Goal: Task Accomplishment & Management: Manage account settings

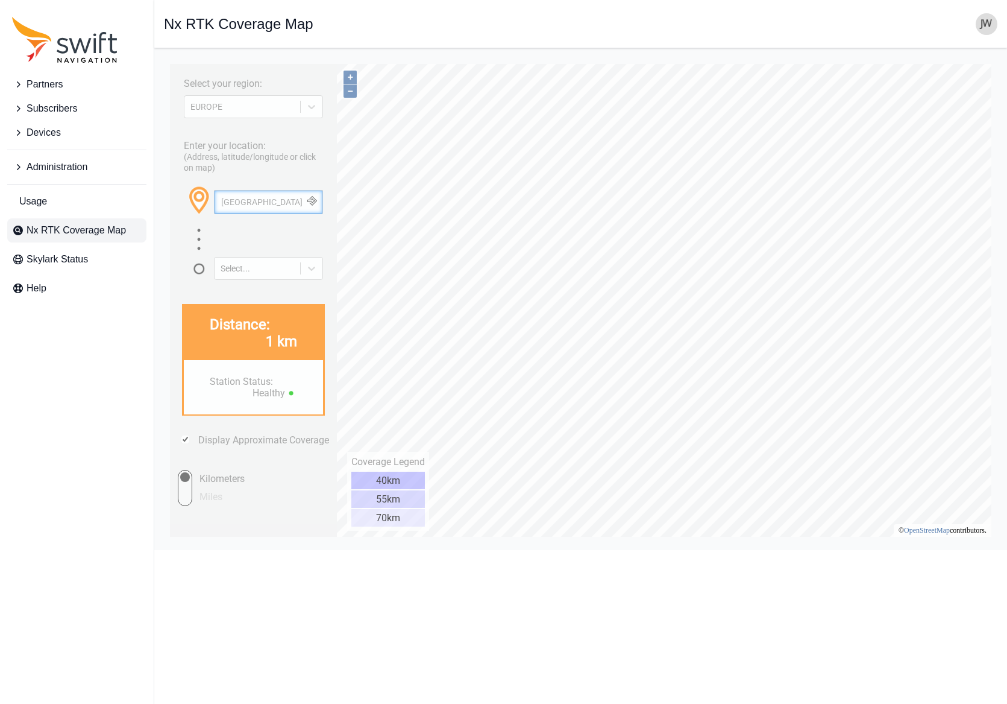
click at [254, 205] on input "[GEOGRAPHIC_DATA]" at bounding box center [269, 202] width 108 height 23
drag, startPoint x: 262, startPoint y: 203, endPoint x: 184, endPoint y: 204, distance: 77.2
click at [184, 204] on div "[GEOGRAPHIC_DATA]" at bounding box center [253, 206] width 139 height 42
paste input "[GEOGRAPHIC_DATA], [US_STATE]"
click at [316, 201] on button "button" at bounding box center [312, 202] width 20 height 23
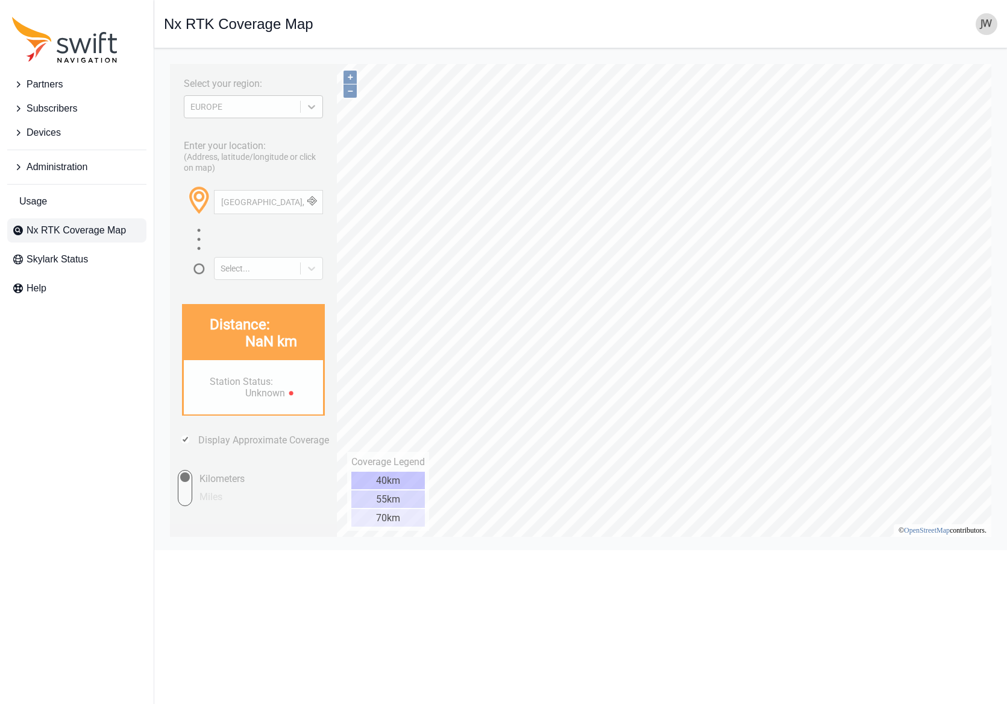
click at [312, 110] on icon at bounding box center [312, 107] width 12 height 12
click at [256, 157] on div "[GEOGRAPHIC_DATA]" at bounding box center [253, 154] width 139 height 19
click at [313, 203] on button "button" at bounding box center [312, 202] width 20 height 23
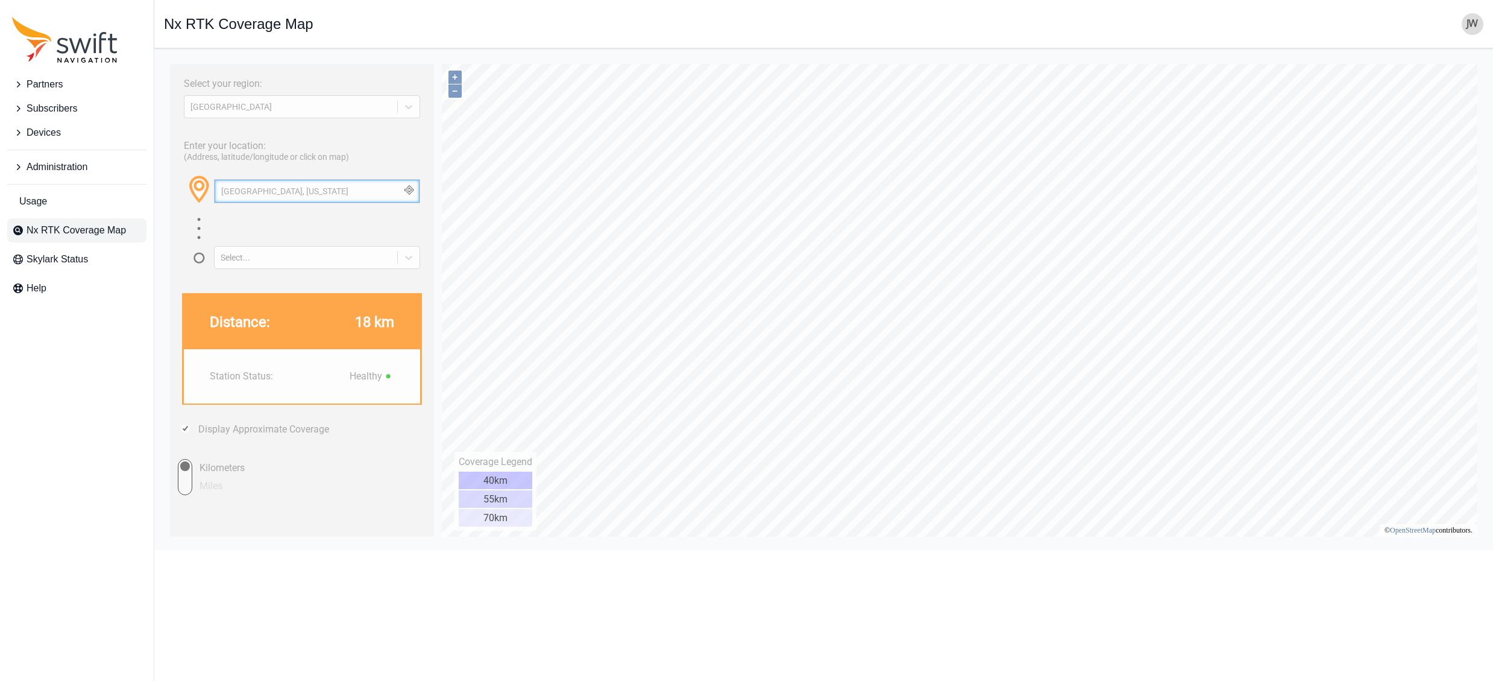
click at [318, 192] on input "[GEOGRAPHIC_DATA], [US_STATE]" at bounding box center [317, 191] width 205 height 23
drag, startPoint x: 318, startPoint y: 192, endPoint x: -22, endPoint y: 169, distance: 340.2
click at [164, 58] on html "Select your region: [GEOGRAPHIC_DATA] Enter your location: (Address, latitude/l…" at bounding box center [824, 58] width 1320 height 0
click at [411, 191] on button "button" at bounding box center [409, 191] width 20 height 23
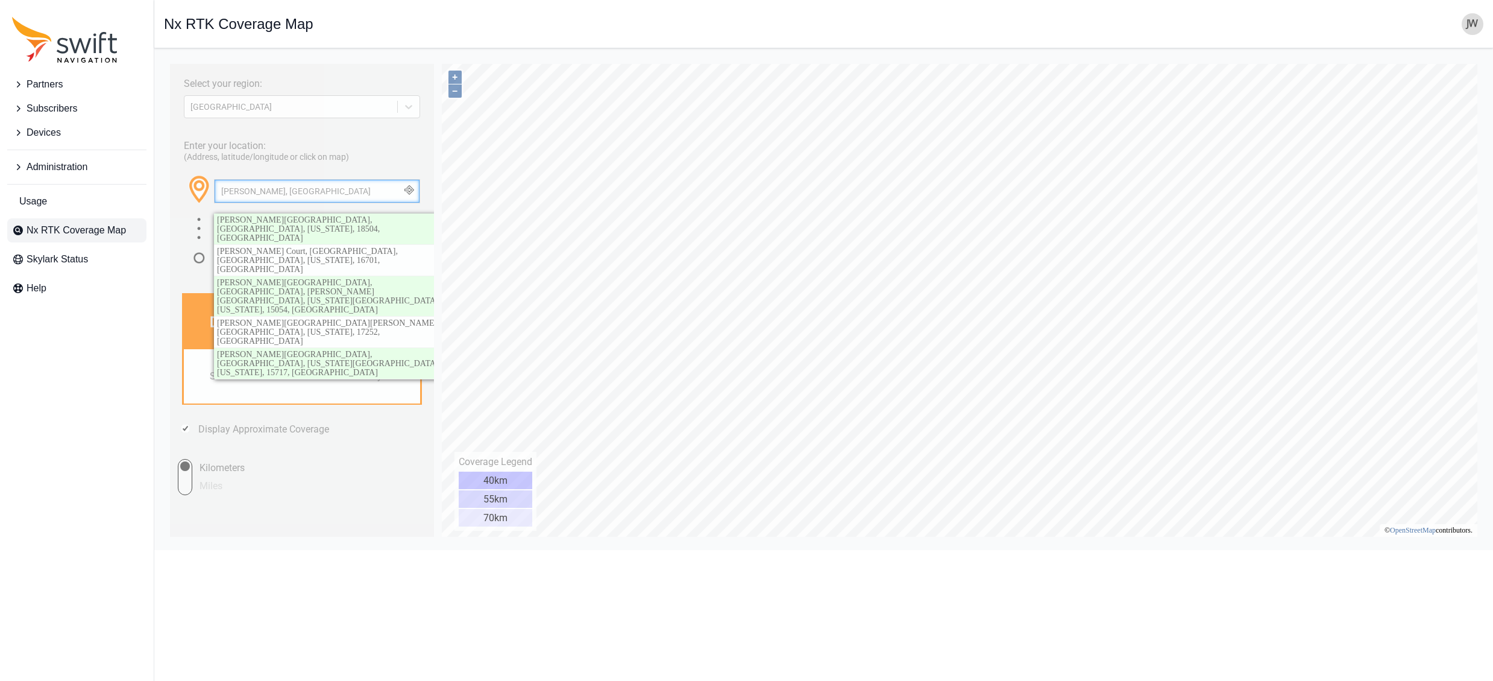
click at [300, 192] on input "[PERSON_NAME], [GEOGRAPHIC_DATA]" at bounding box center [317, 191] width 205 height 23
drag, startPoint x: 300, startPoint y: 192, endPoint x: 182, endPoint y: 190, distance: 117.6
click at [188, 191] on div "[PERSON_NAME], [GEOGRAPHIC_DATA] [PERSON_NAME][GEOGRAPHIC_DATA], [GEOGRAPHIC_DA…" at bounding box center [302, 195] width 236 height 42
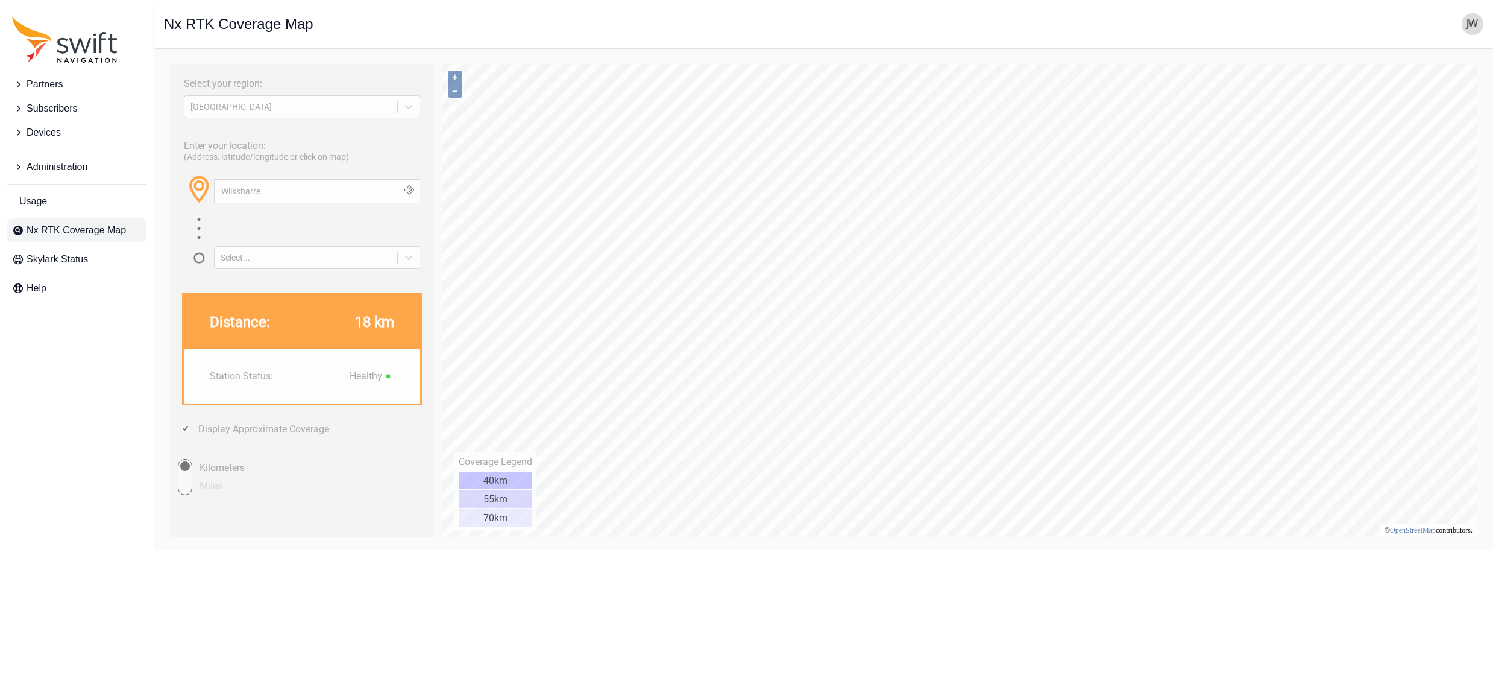
click at [415, 193] on button "button" at bounding box center [409, 191] width 20 height 23
type input "[PERSON_NAME]"
click at [410, 190] on button "button" at bounding box center [409, 191] width 20 height 23
click at [60, 107] on span "Subscribers" at bounding box center [52, 108] width 51 height 14
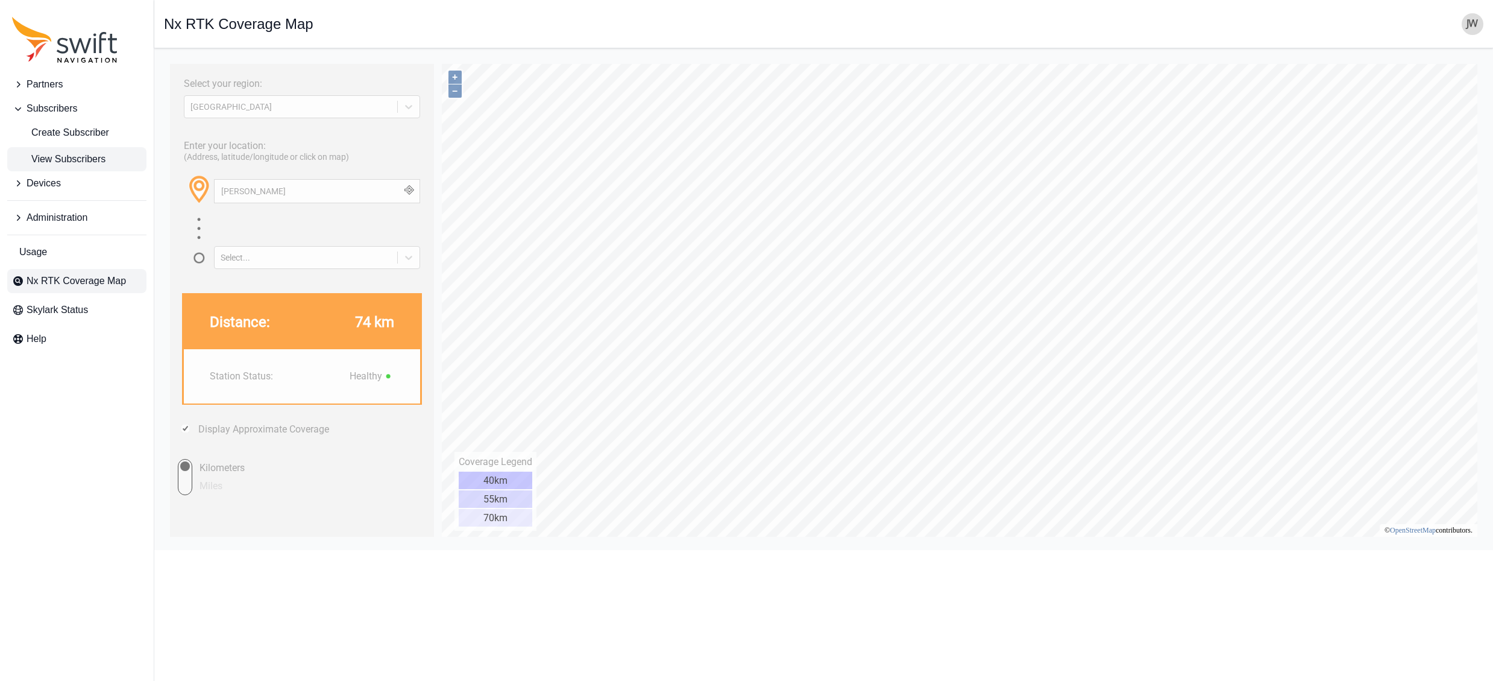
click at [71, 157] on span "View Subscribers" at bounding box center [58, 159] width 93 height 14
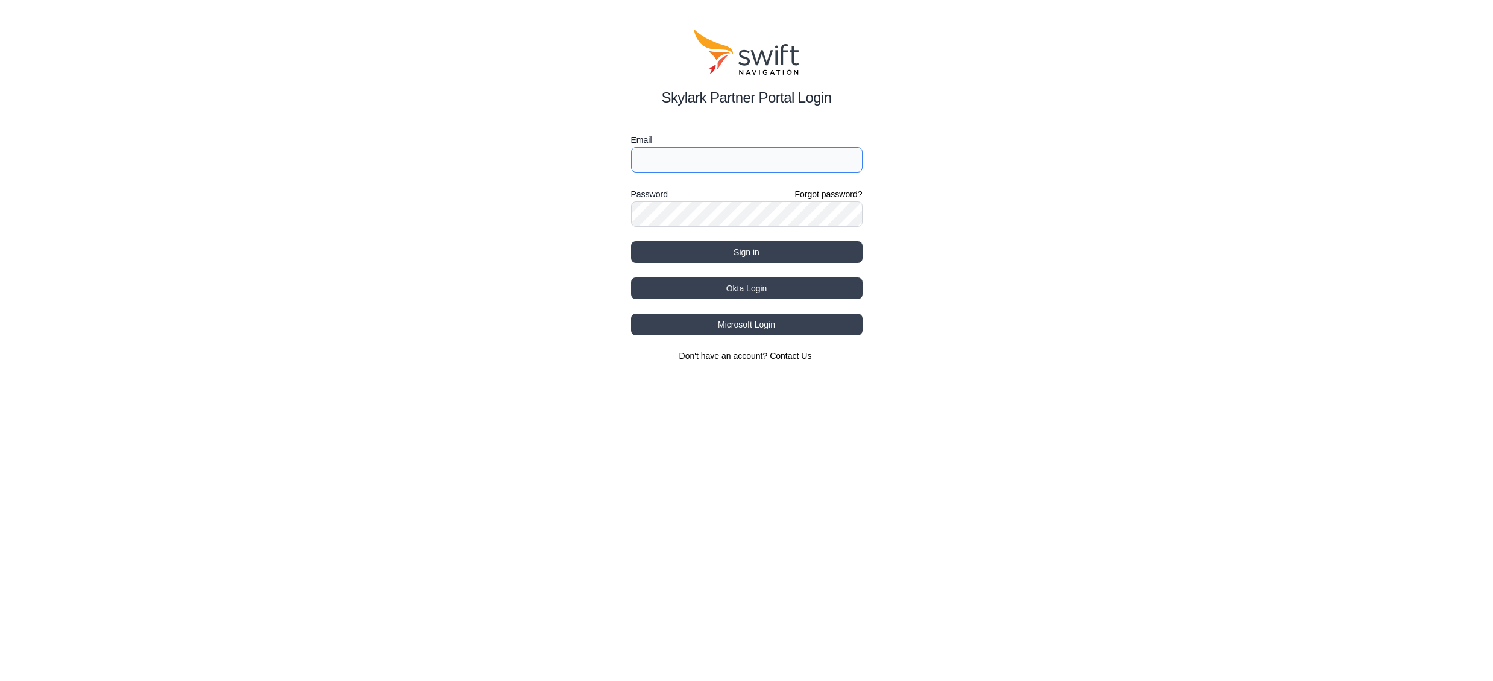
type input "[EMAIL_ADDRESS][DOMAIN_NAME]"
click at [737, 285] on button "Okta Login" at bounding box center [747, 288] width 232 height 22
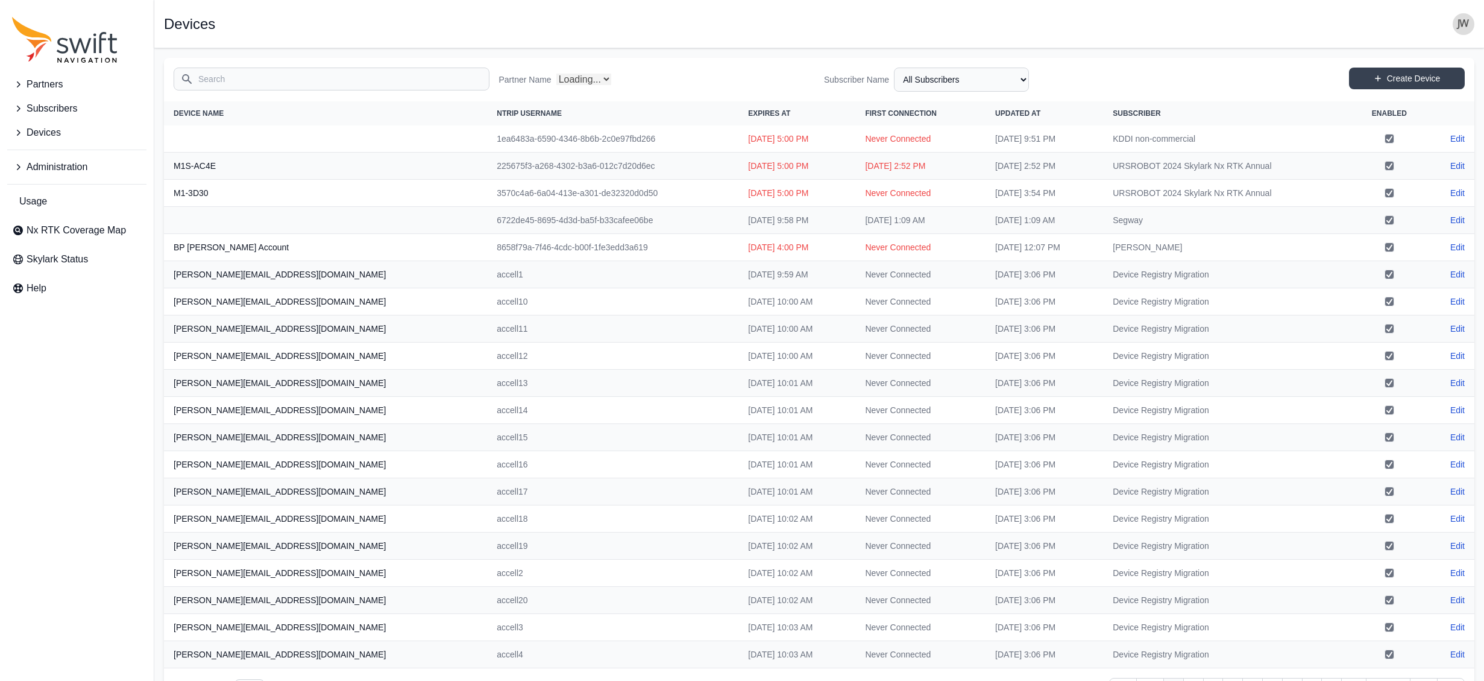
select select "Partner Name"
click at [327, 86] on input "Search" at bounding box center [332, 79] width 316 height 23
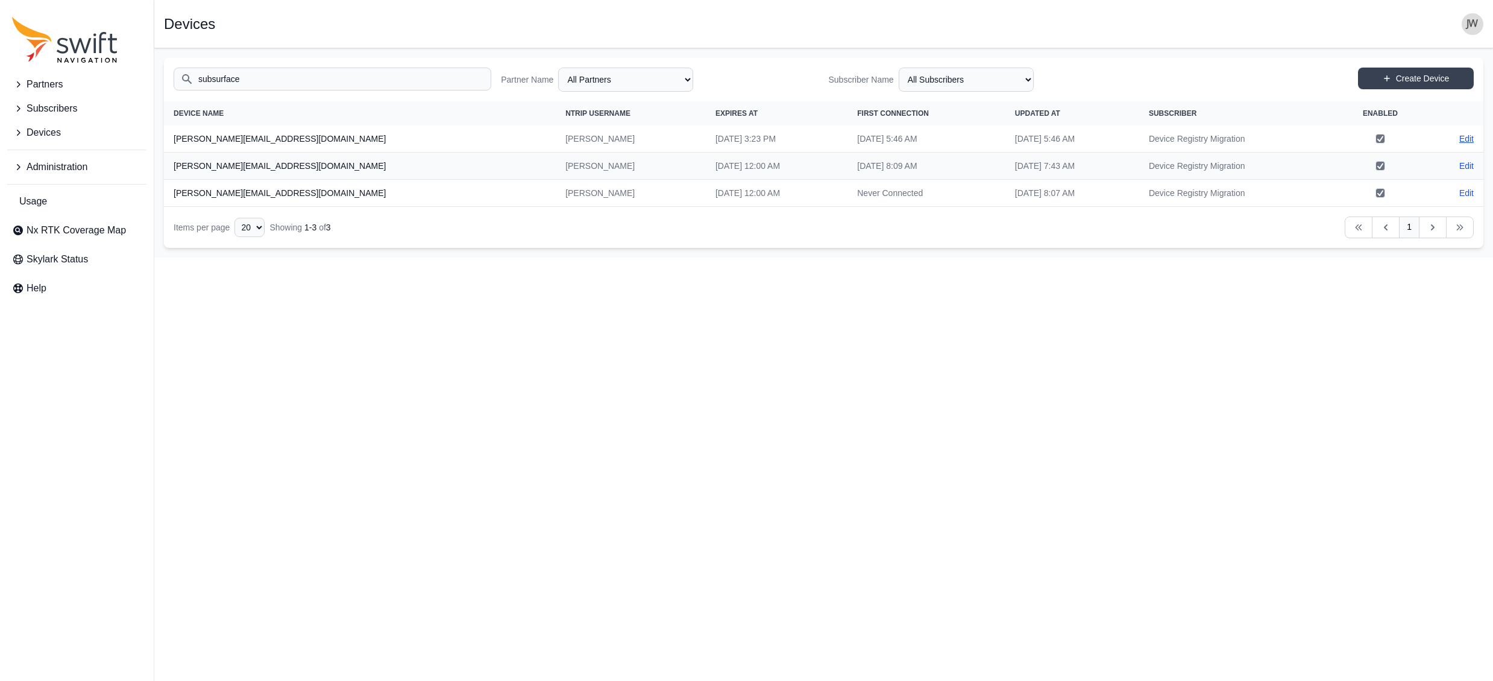
type input "subsurface"
click at [1463, 137] on link "Edit" at bounding box center [1467, 139] width 14 height 12
select select "ab3272ce-40d0-4c94-a524-96a758ab755c"
select select "7e8434a2-c6ea-49f0-86b6-41d2490d7345"
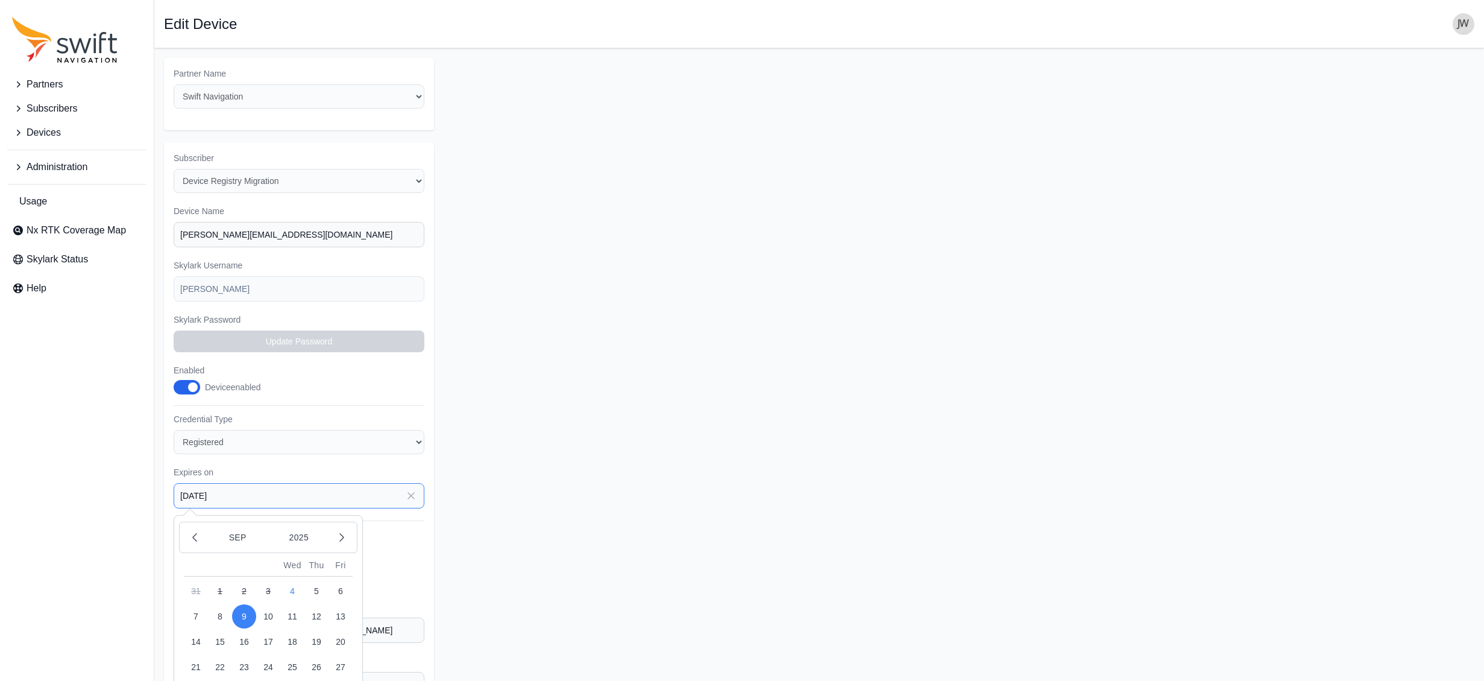
click at [335, 483] on input "2025-09-09" at bounding box center [299, 495] width 251 height 25
click at [344, 531] on icon "button" at bounding box center [342, 537] width 12 height 12
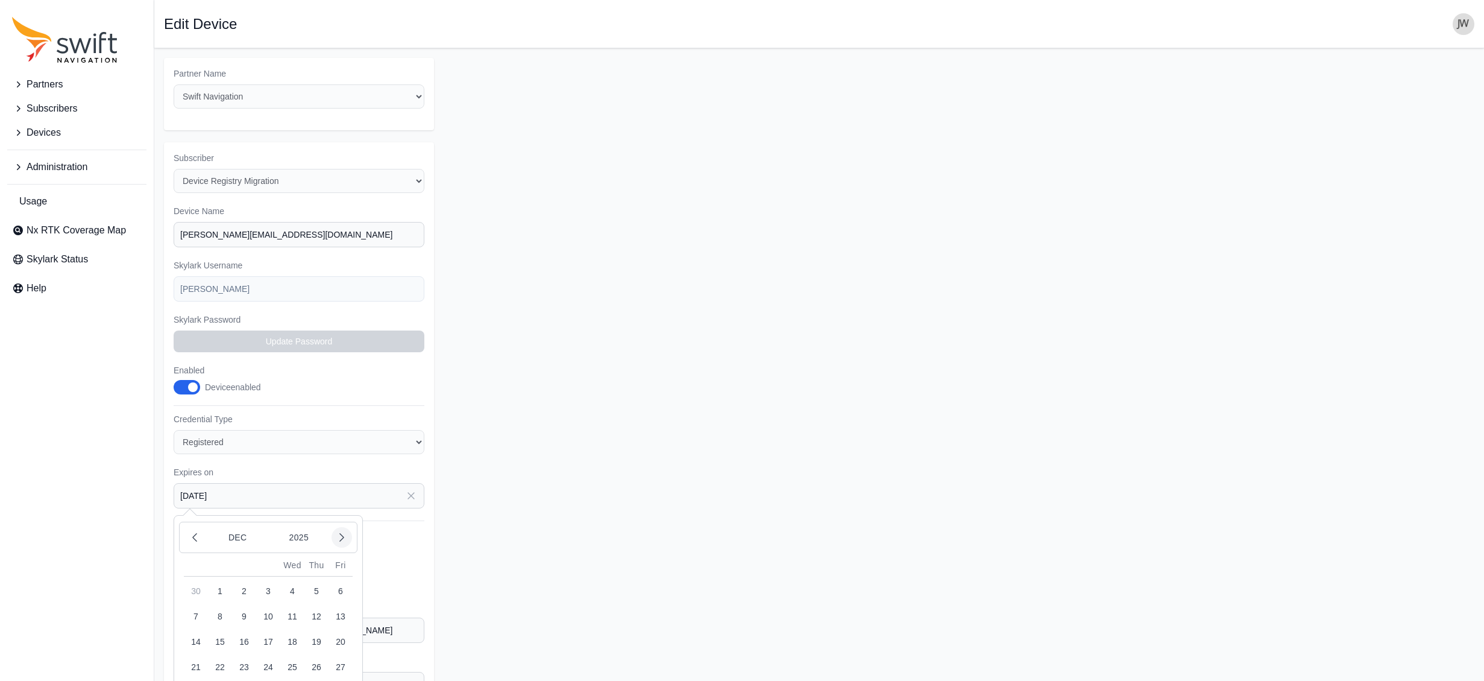
click at [344, 531] on icon "button" at bounding box center [342, 537] width 12 height 12
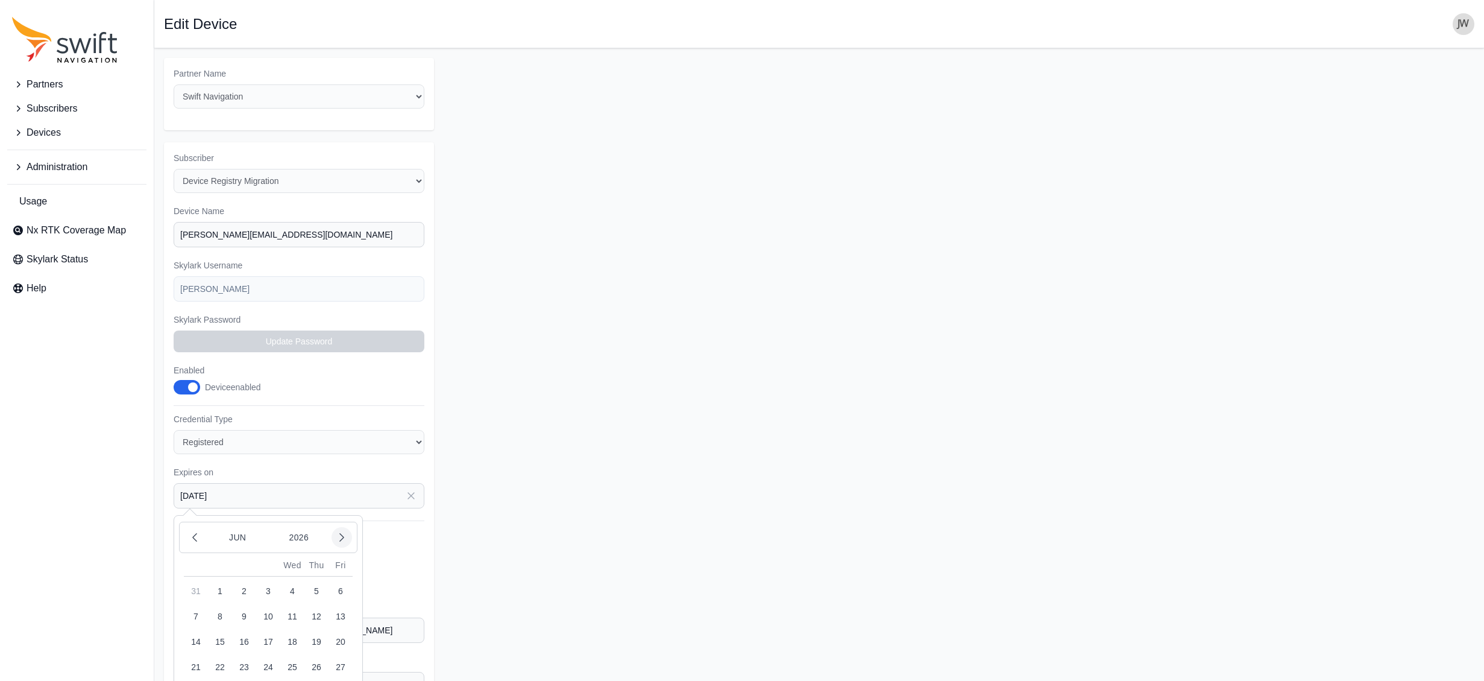
click at [344, 531] on icon "button" at bounding box center [342, 537] width 12 height 12
click at [244, 579] on button "1" at bounding box center [244, 591] width 24 height 24
type input "2026-09-01"
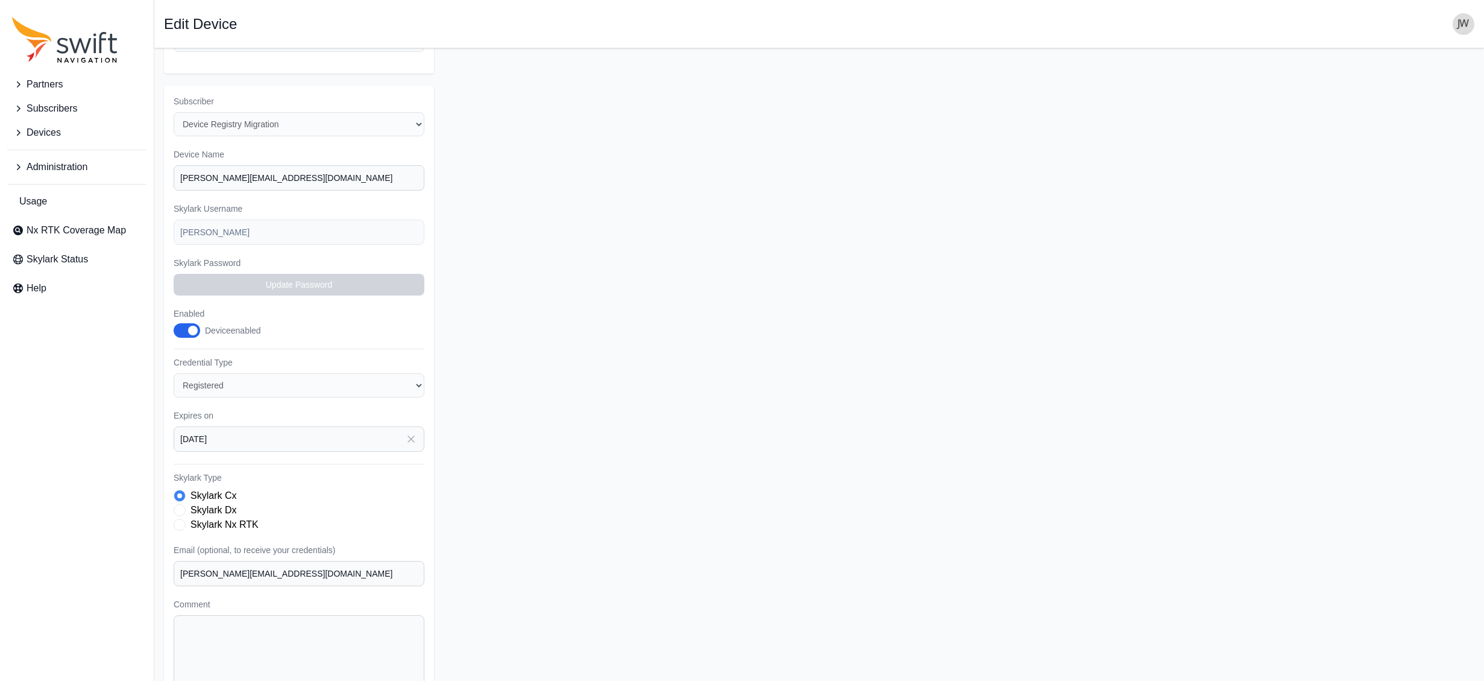
scroll to position [87, 0]
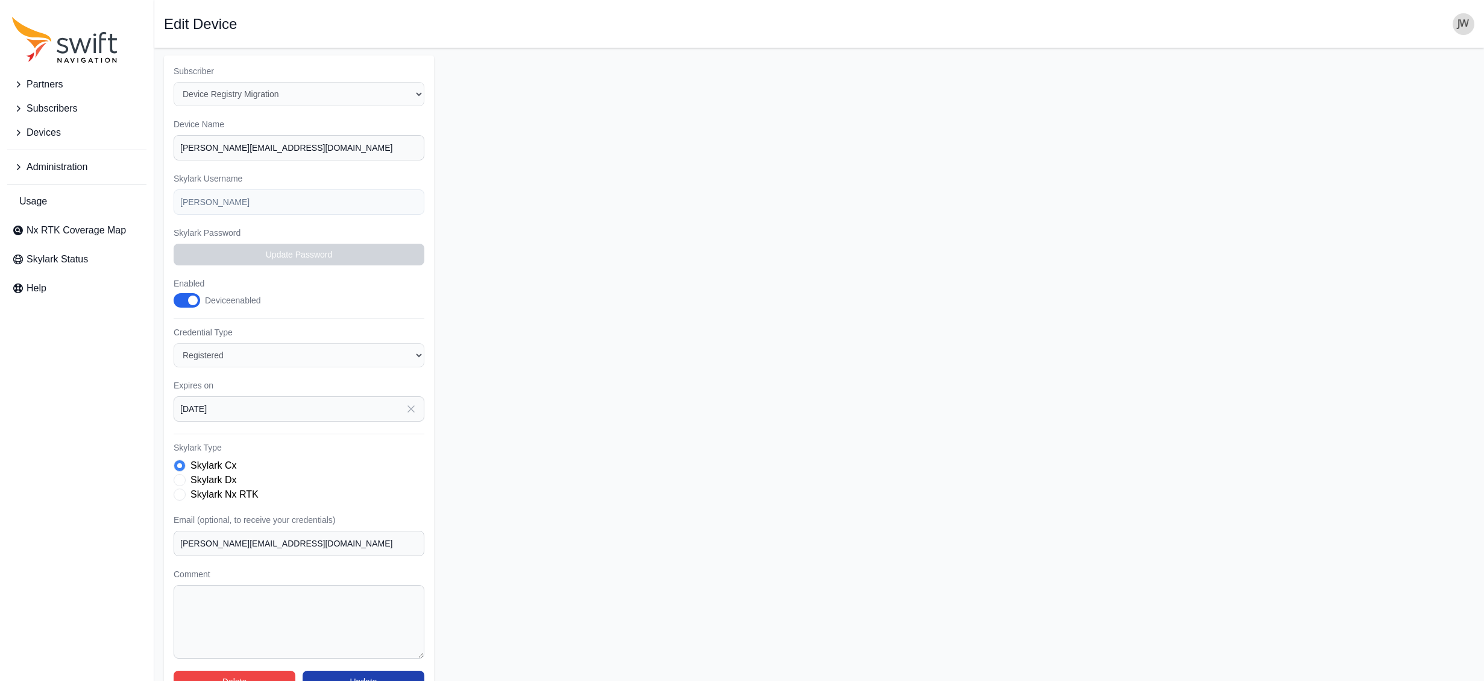
click at [371, 670] on button "Update" at bounding box center [364, 681] width 122 height 22
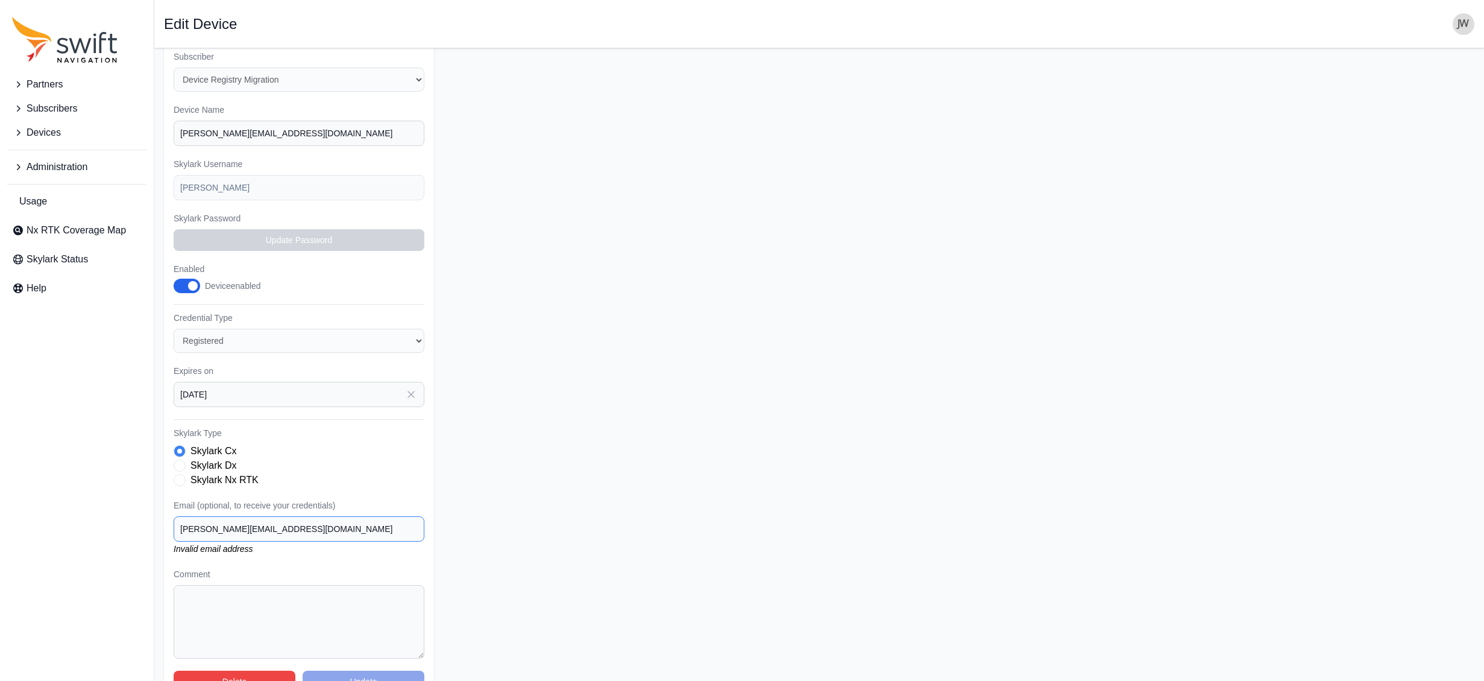
drag, startPoint x: 348, startPoint y: 494, endPoint x: 112, endPoint y: 499, distance: 237.0
click at [112, 499] on div "Partners Subscribers Devices Administration Usage Nx RTK Coverage Map Skylark S…" at bounding box center [742, 329] width 1484 height 764
paste input "travis@subsurfaces"
type input "travis@subsurfacesolutions.com"
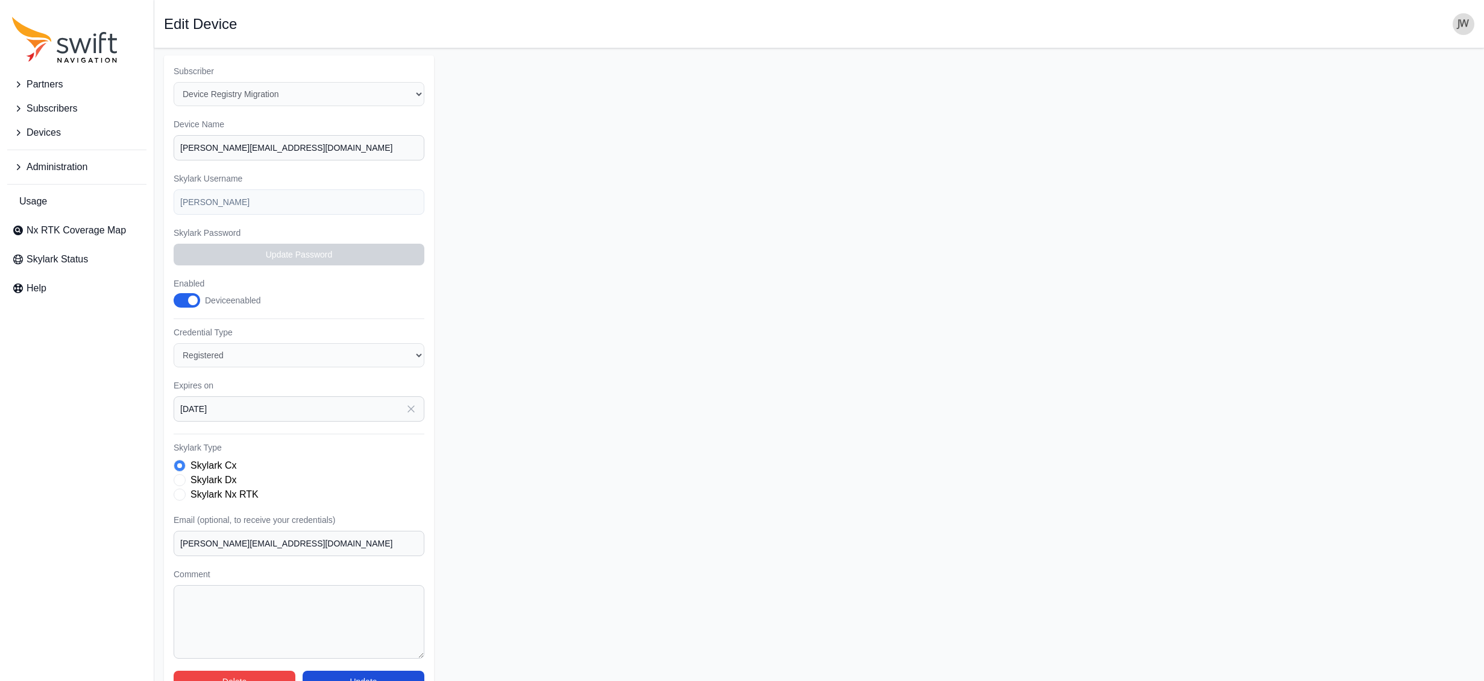
click at [364, 670] on div "Delete Update" at bounding box center [299, 681] width 251 height 22
click at [362, 670] on button "Update" at bounding box center [364, 681] width 122 height 22
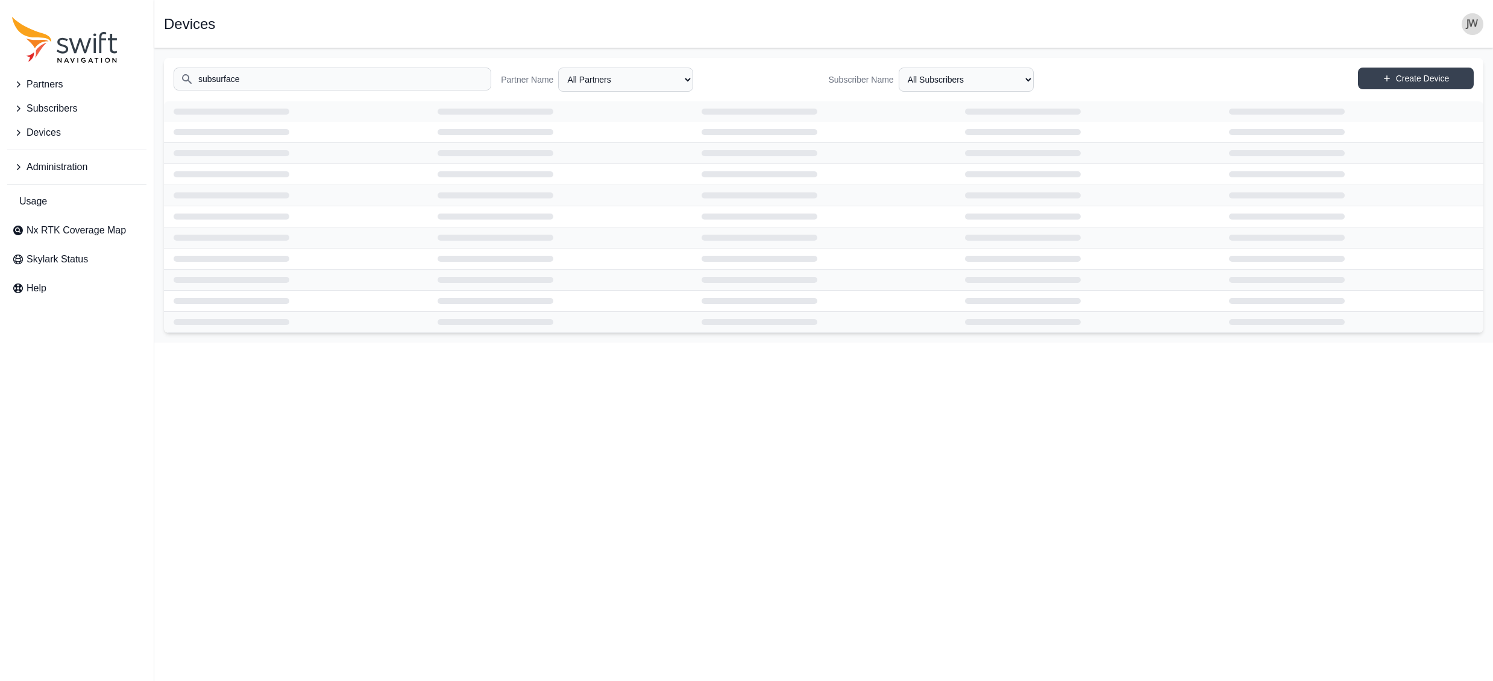
click at [271, 79] on input "subsurface" at bounding box center [333, 79] width 318 height 23
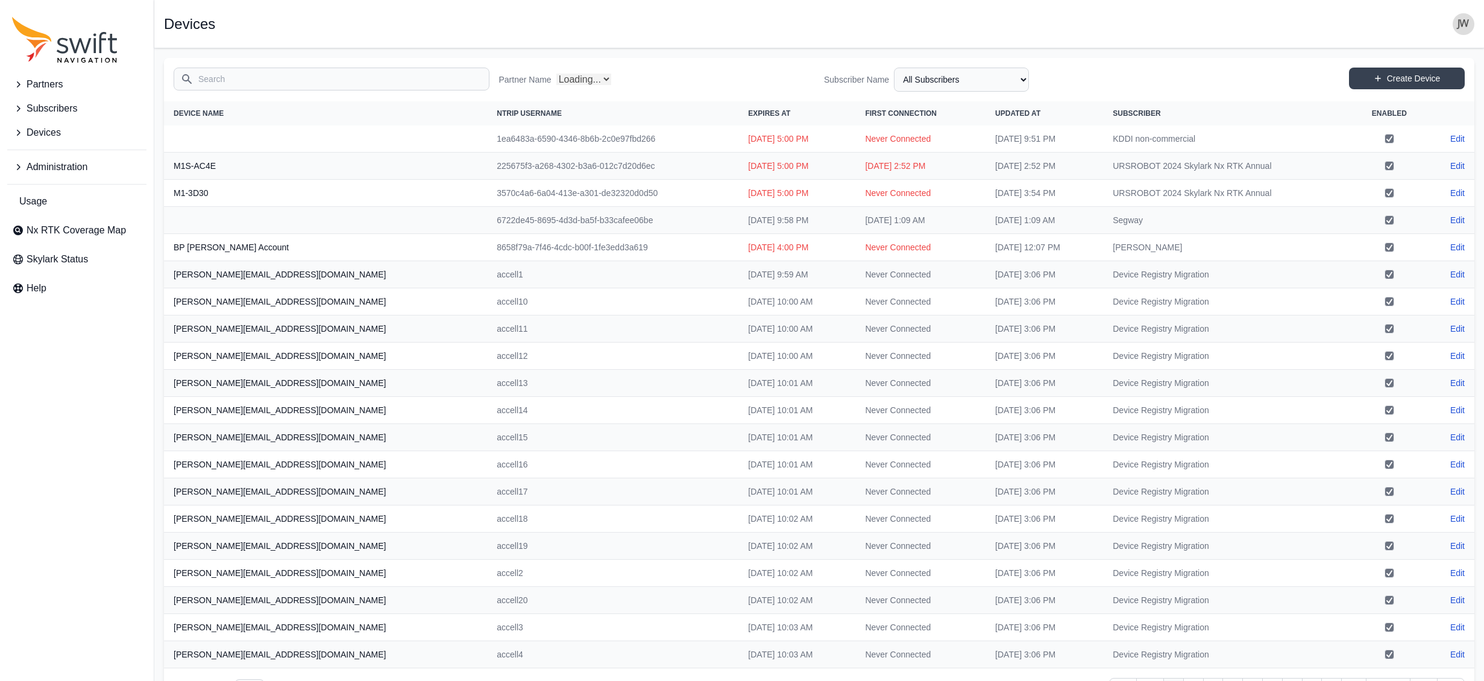
select select "Partner Name"
click at [249, 77] on input "Search" at bounding box center [332, 79] width 316 height 23
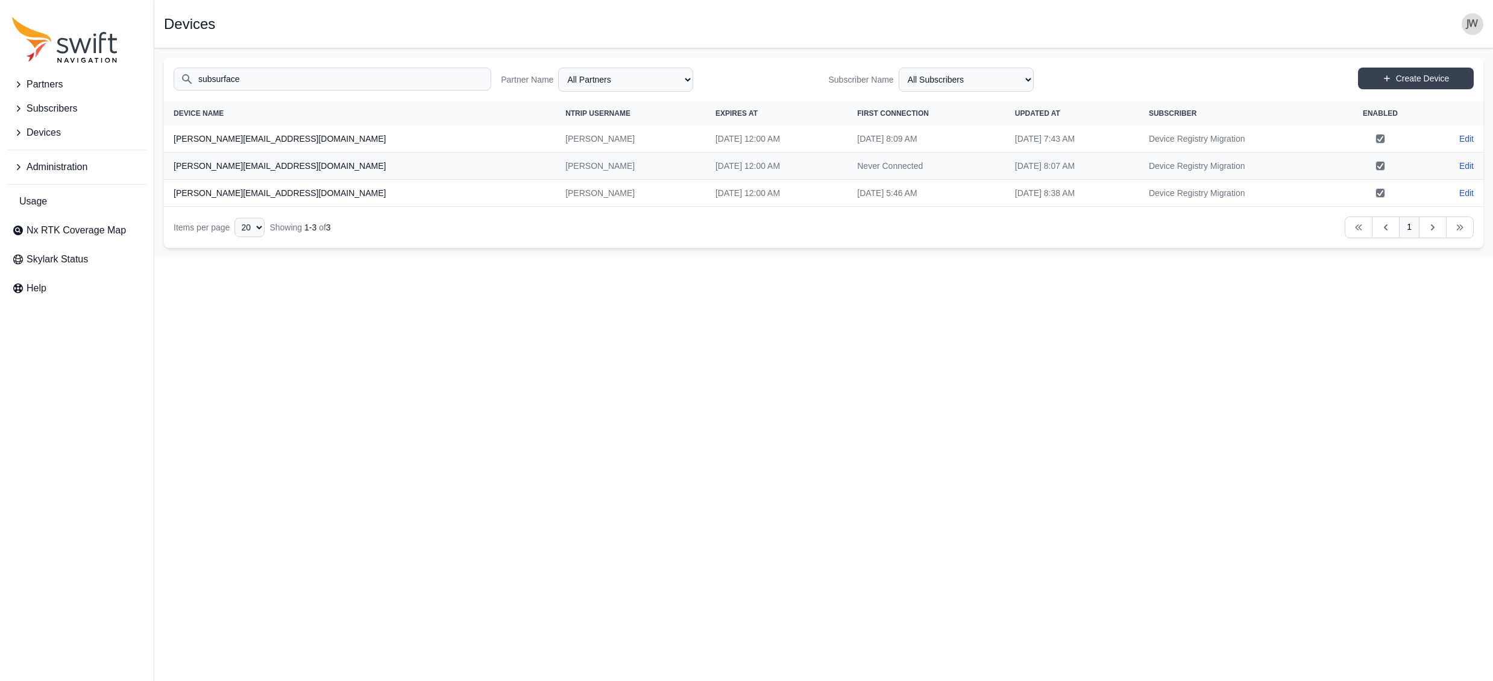
type input "subsurface"
click at [281, 134] on th "David@SubsurfaceSolutions.com" at bounding box center [360, 138] width 392 height 27
click at [1469, 137] on link "Edit" at bounding box center [1467, 139] width 14 height 12
select select "ab3272ce-40d0-4c94-a524-96a758ab755c"
select select "7e8434a2-c6ea-49f0-86b6-41d2490d7345"
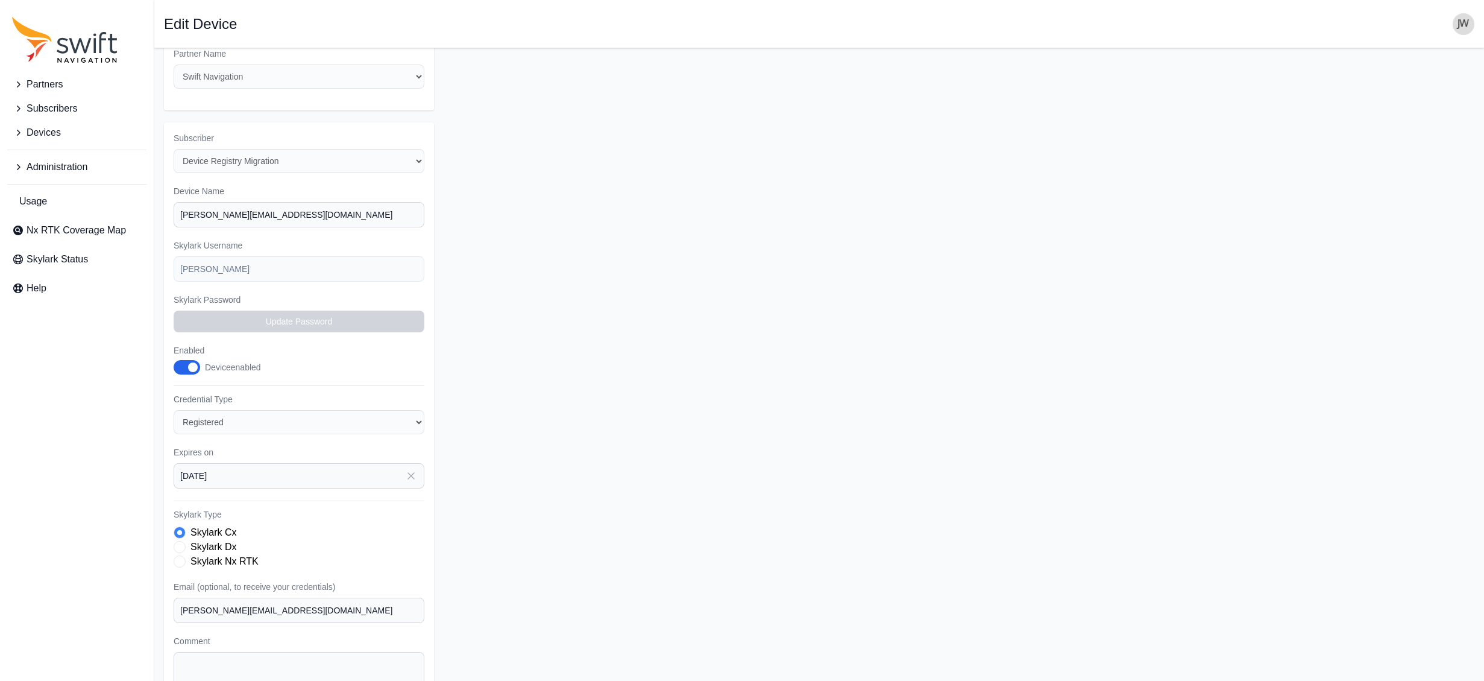
scroll to position [58, 0]
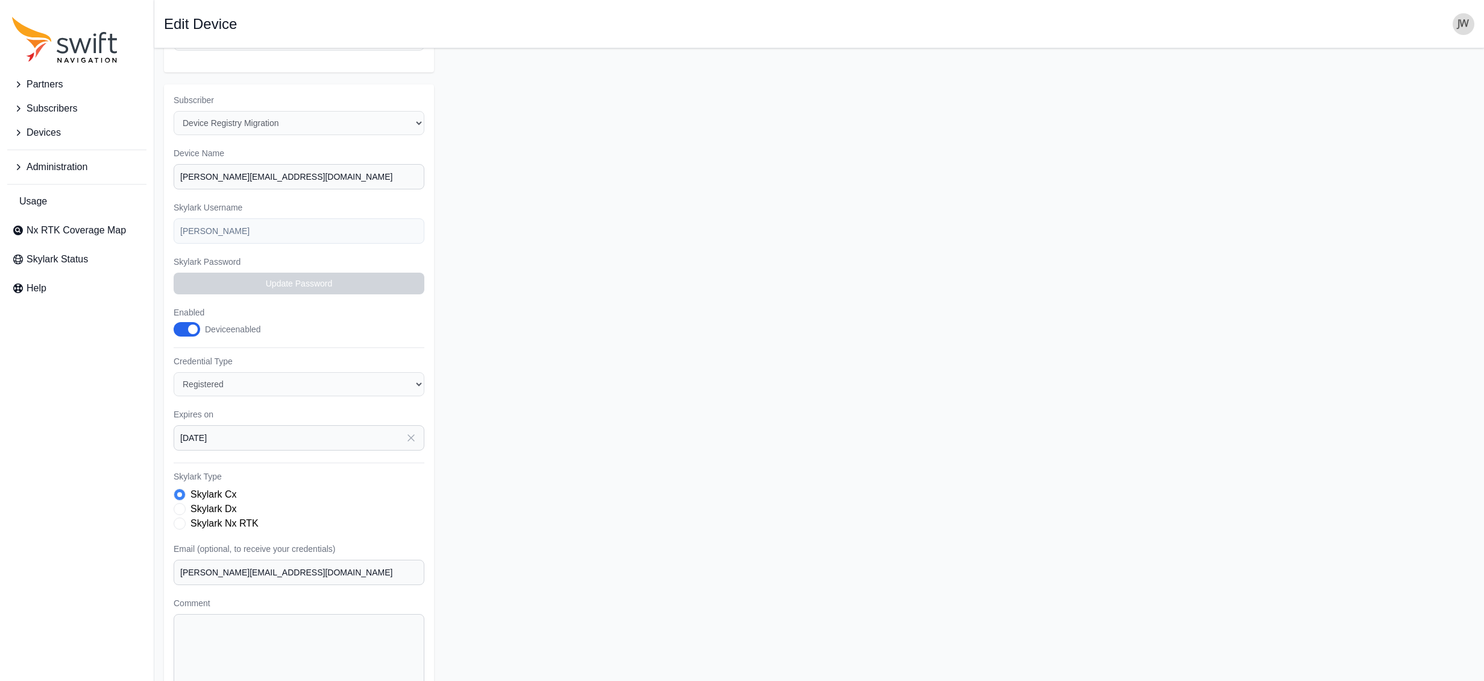
click at [407, 432] on icon "button" at bounding box center [411, 438] width 12 height 12
click at [345, 473] on icon "button" at bounding box center [342, 479] width 12 height 12
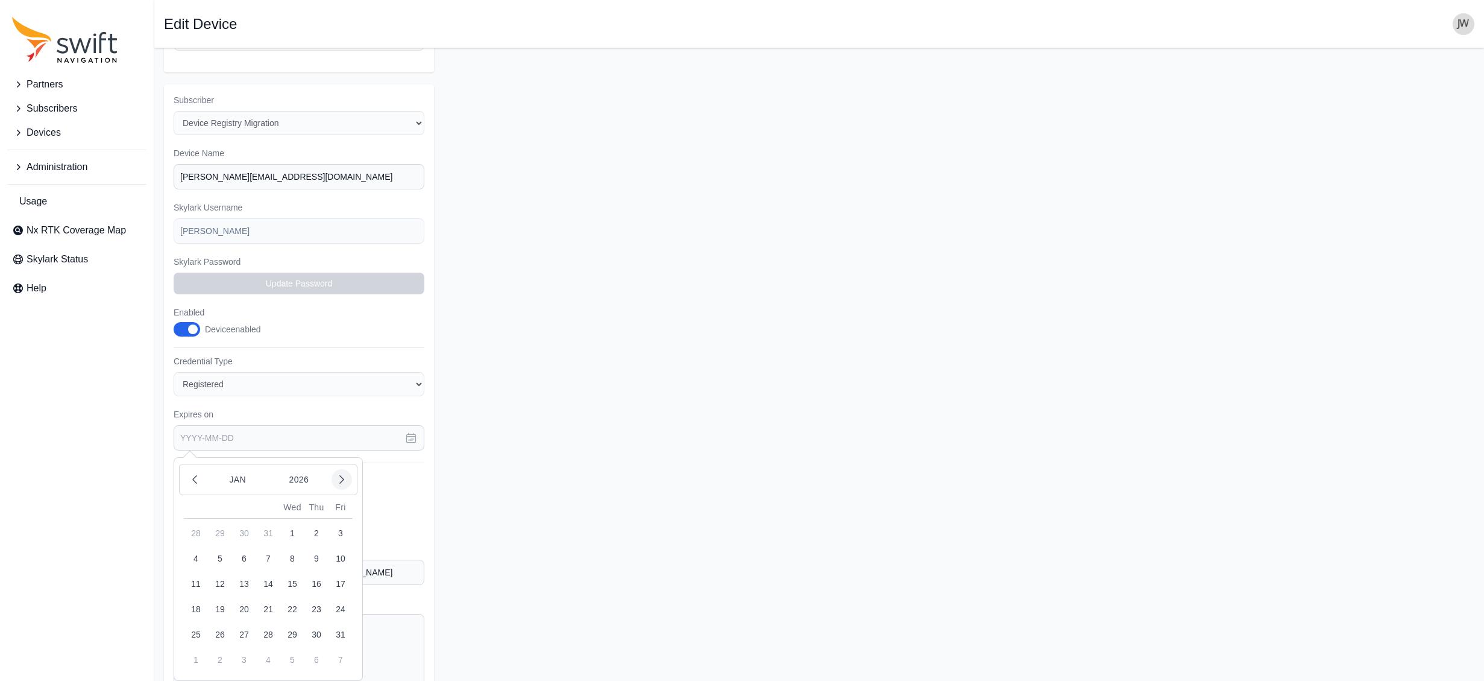
click at [345, 473] on icon "button" at bounding box center [342, 479] width 12 height 12
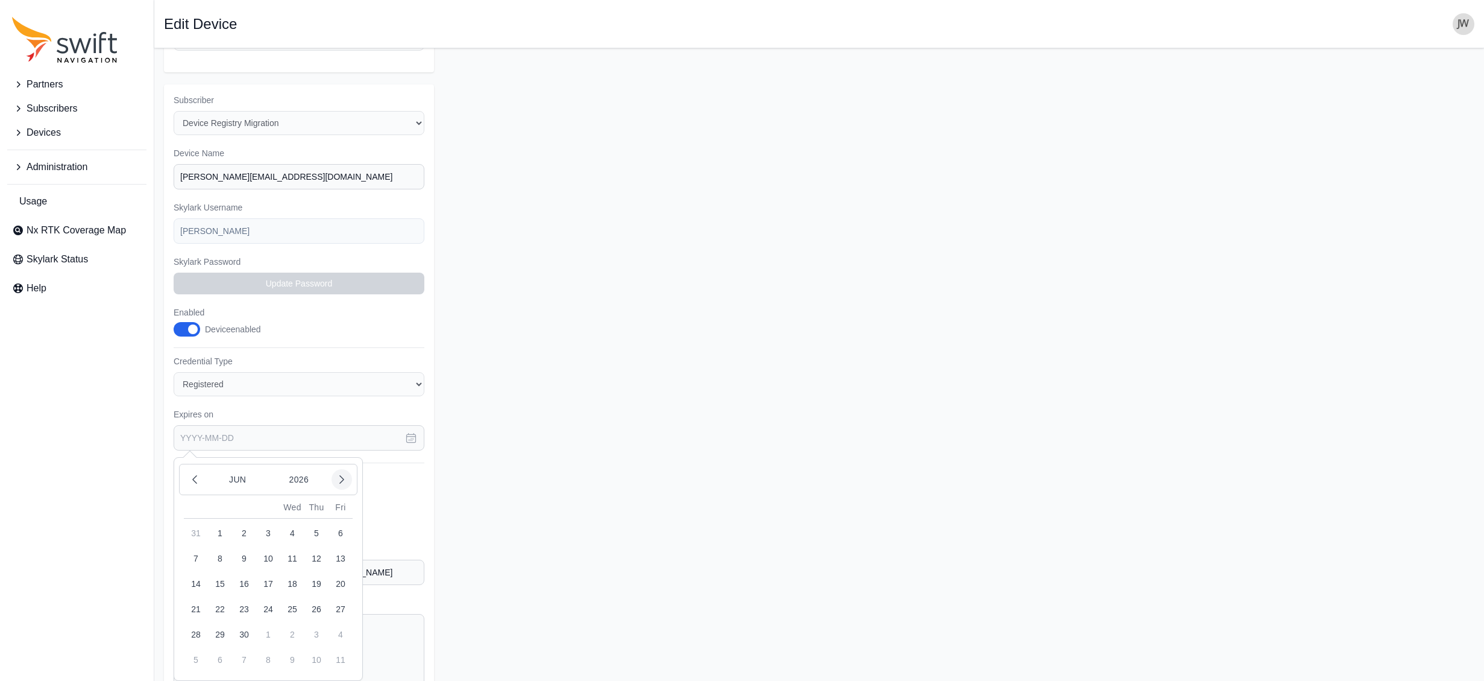
click at [345, 473] on icon "button" at bounding box center [342, 479] width 12 height 12
click at [244, 521] on button "1" at bounding box center [244, 533] width 24 height 24
type input "2026-09-01"
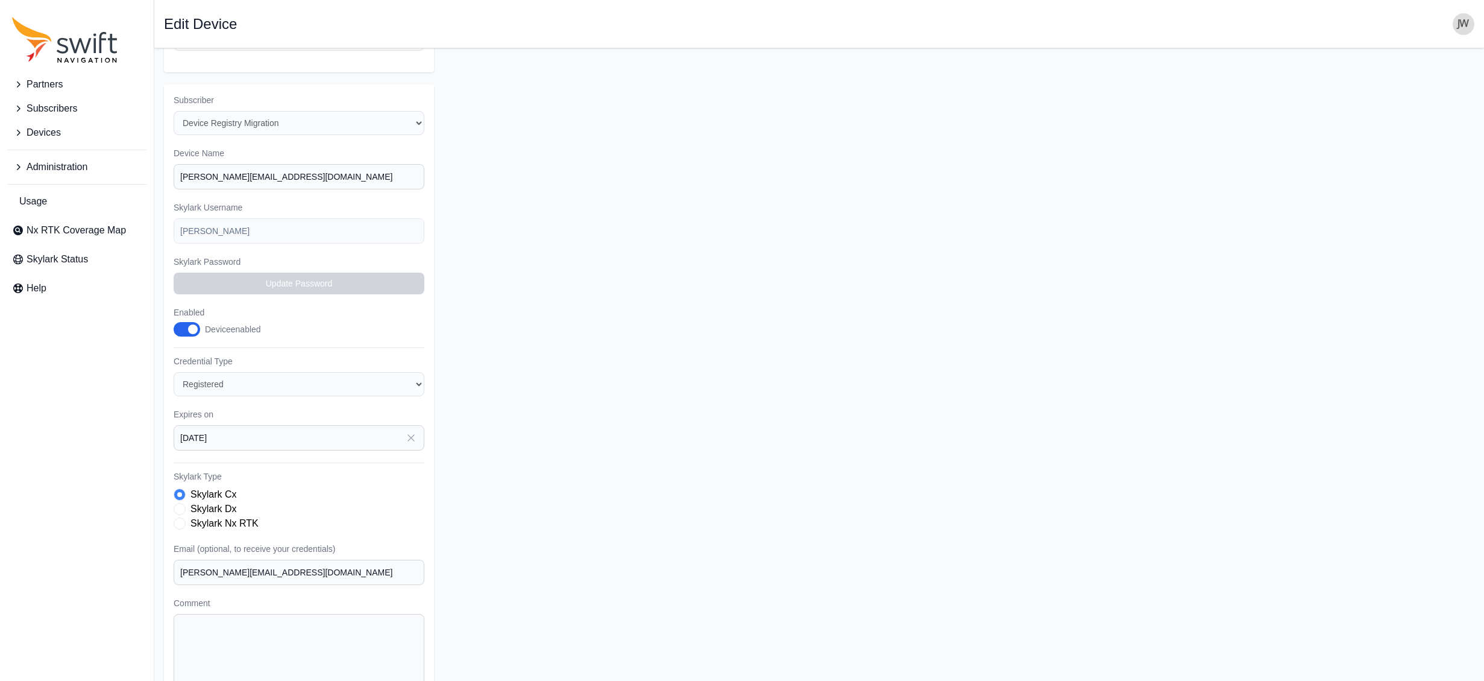
scroll to position [87, 0]
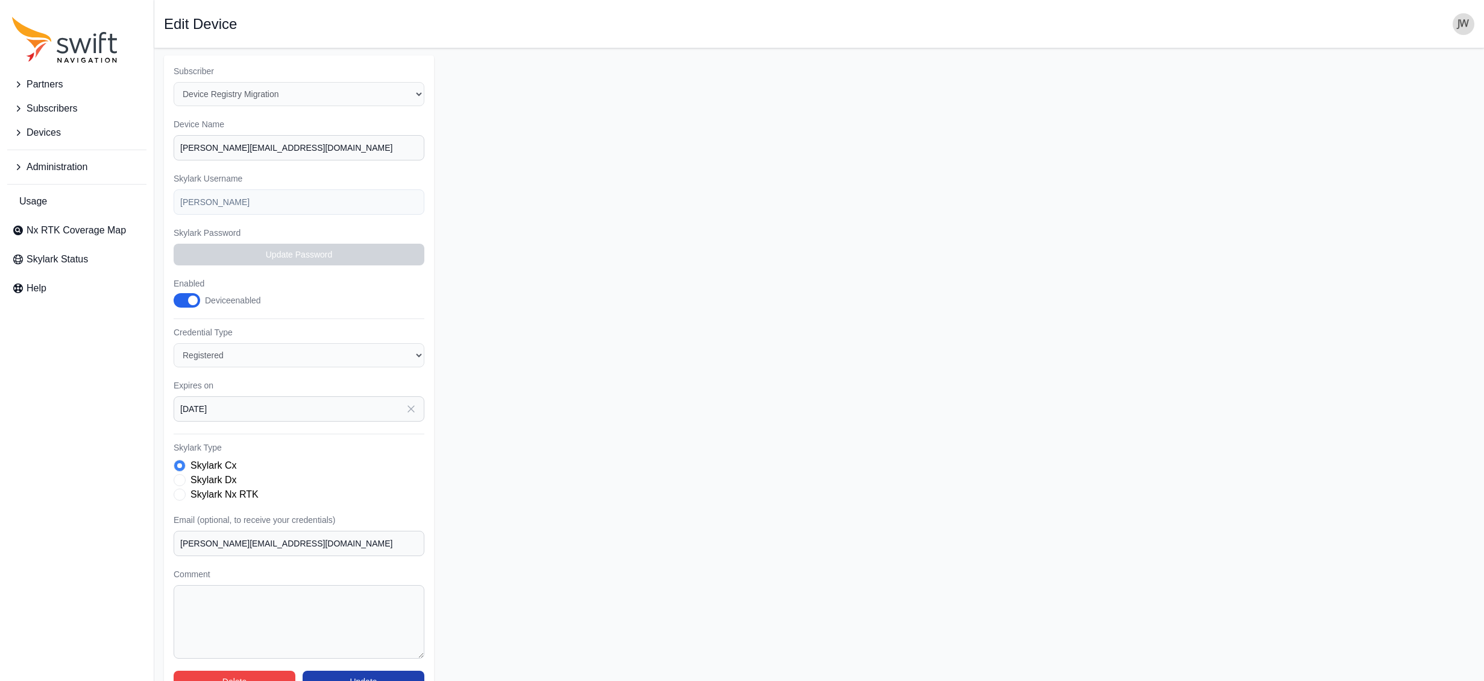
click at [376, 670] on button "Update" at bounding box center [364, 681] width 122 height 22
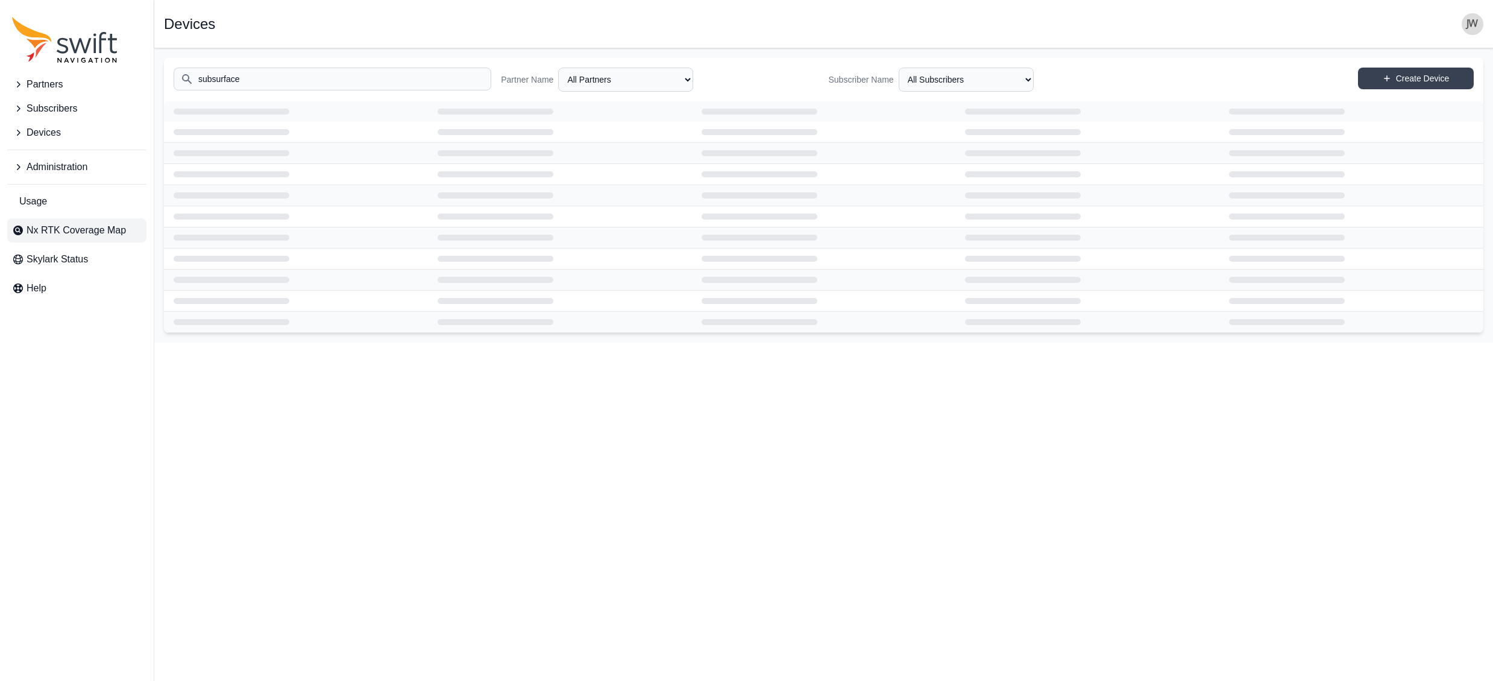
click at [73, 230] on span "Nx RTK Coverage Map" at bounding box center [76, 230] width 99 height 14
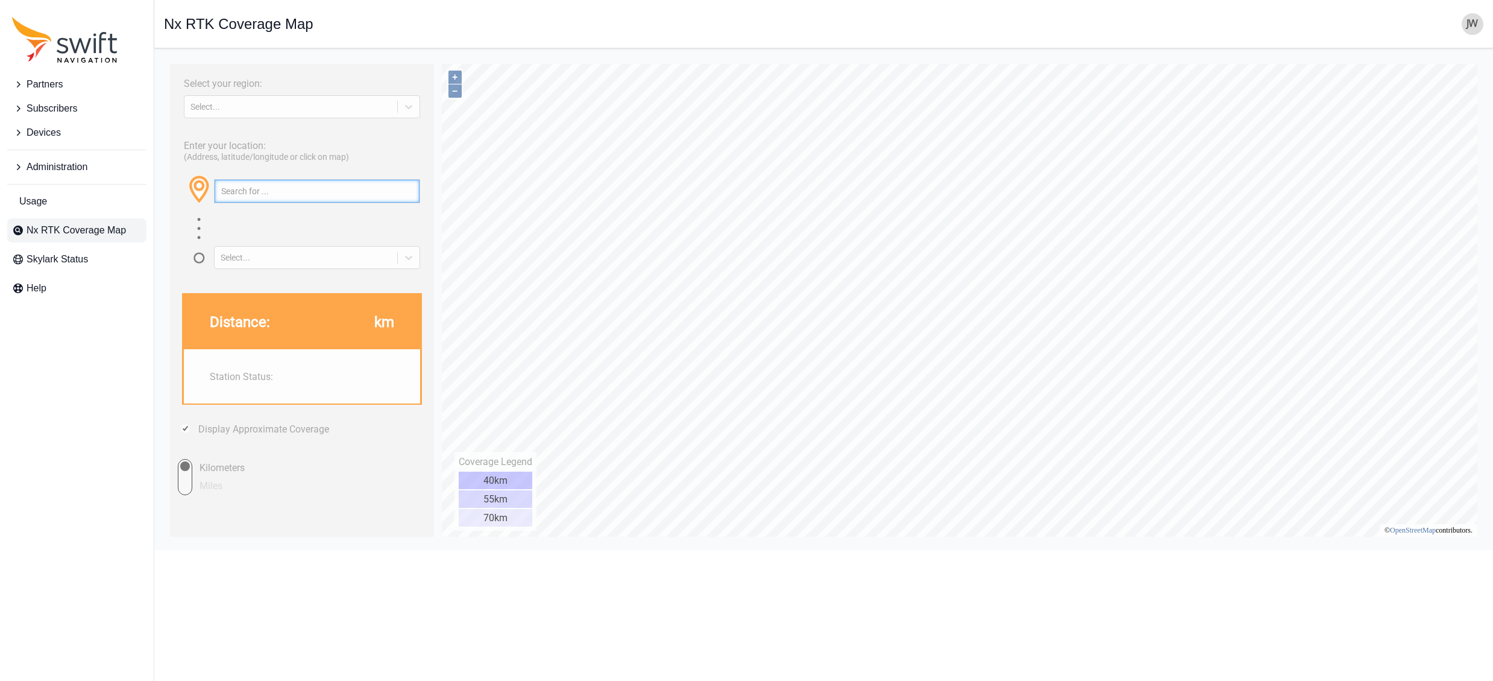
click at [239, 192] on input "text" at bounding box center [317, 191] width 205 height 23
type input "Nj"
click at [415, 110] on div at bounding box center [409, 107] width 22 height 22
click at [339, 157] on div "[GEOGRAPHIC_DATA]" at bounding box center [302, 154] width 236 height 19
drag, startPoint x: 254, startPoint y: 191, endPoint x: 191, endPoint y: 192, distance: 62.7
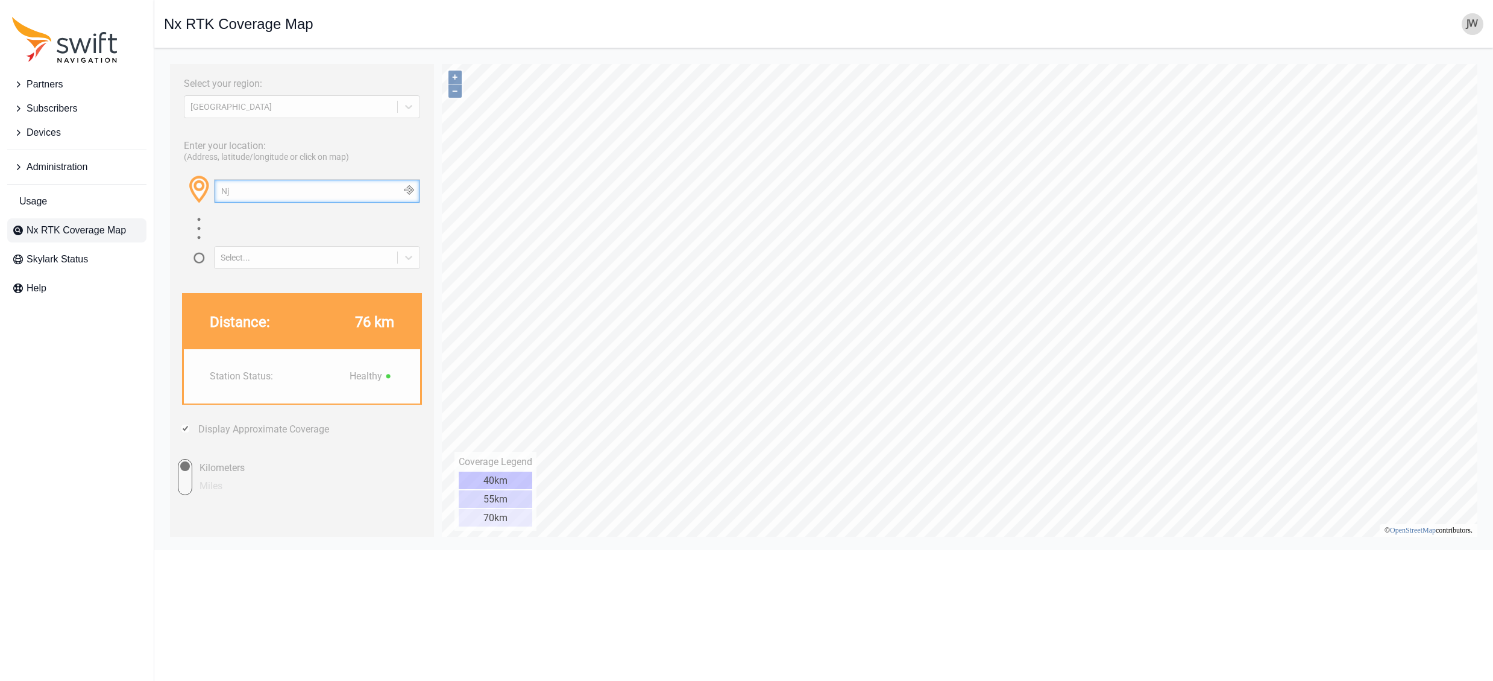
click at [191, 192] on div "Nj" at bounding box center [302, 195] width 236 height 42
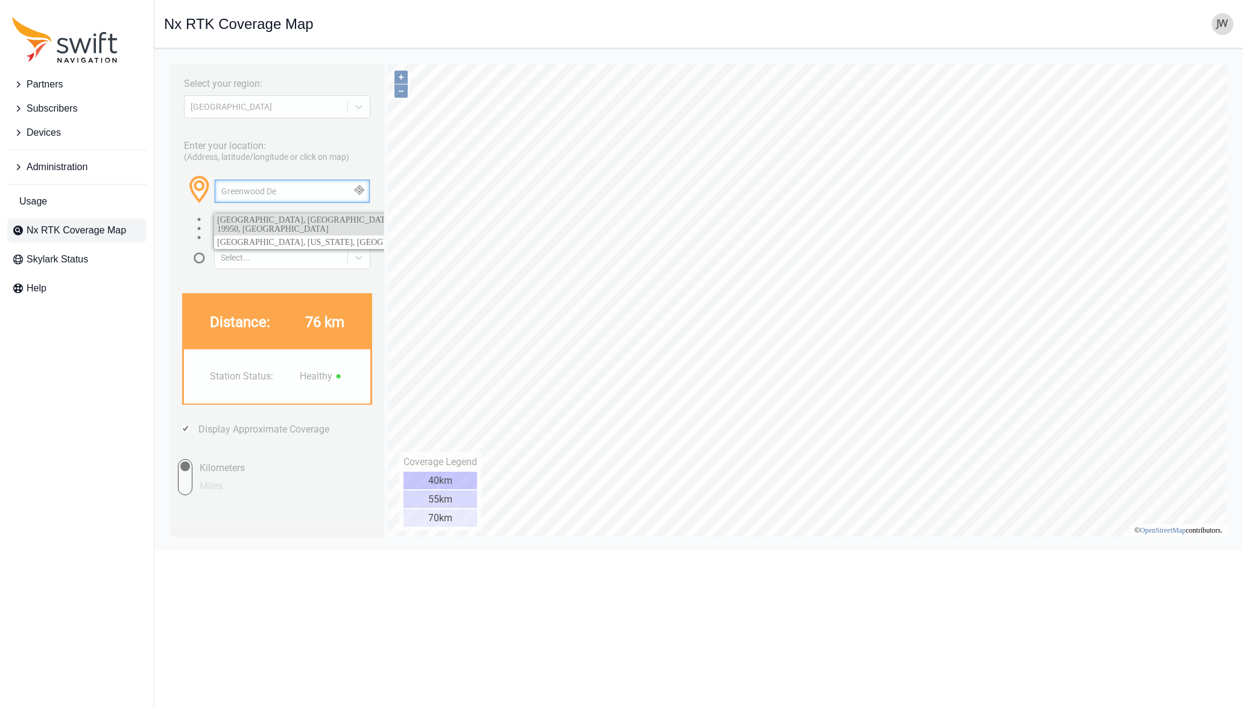
type input "Greenwood De"
click at [286, 219] on span "Greenwood, Sussex County, Delaware, 19950, United States" at bounding box center [331, 224] width 228 height 18
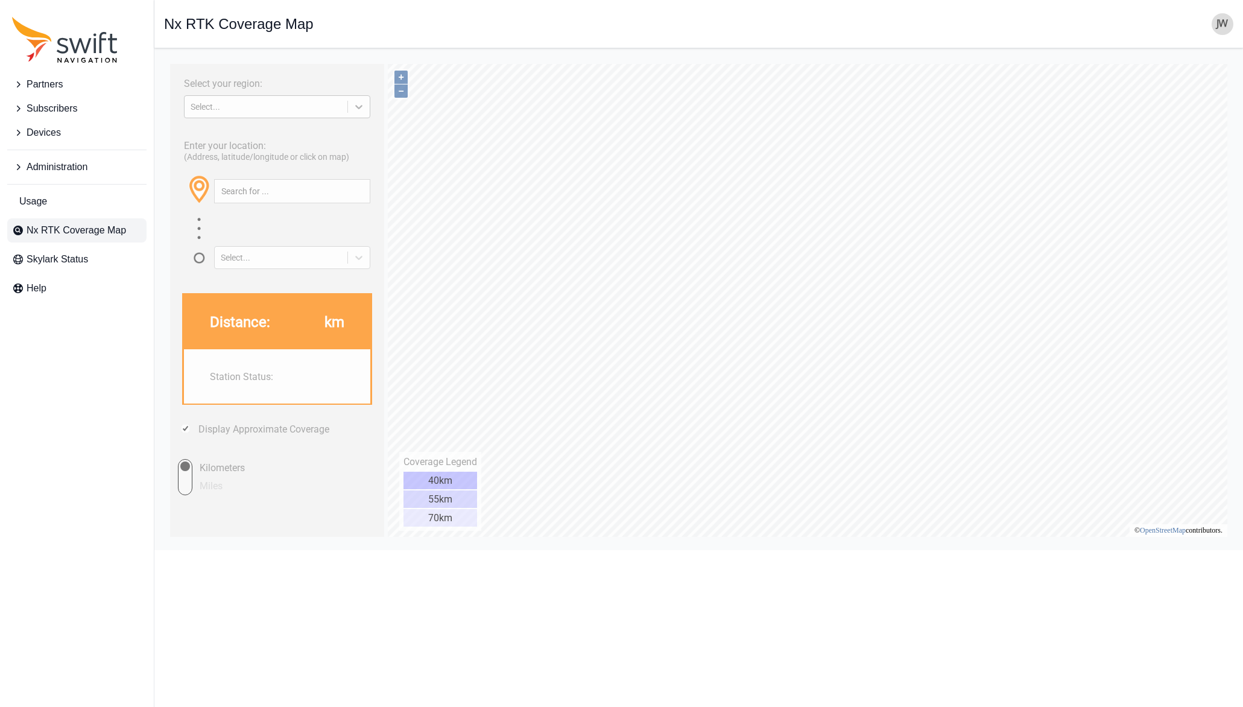
click at [362, 104] on icon at bounding box center [359, 107] width 12 height 12
click at [281, 150] on div "[GEOGRAPHIC_DATA]" at bounding box center [277, 154] width 186 height 19
click at [266, 190] on input "text" at bounding box center [292, 191] width 155 height 23
type input "O"
type input "[US_STATE]"
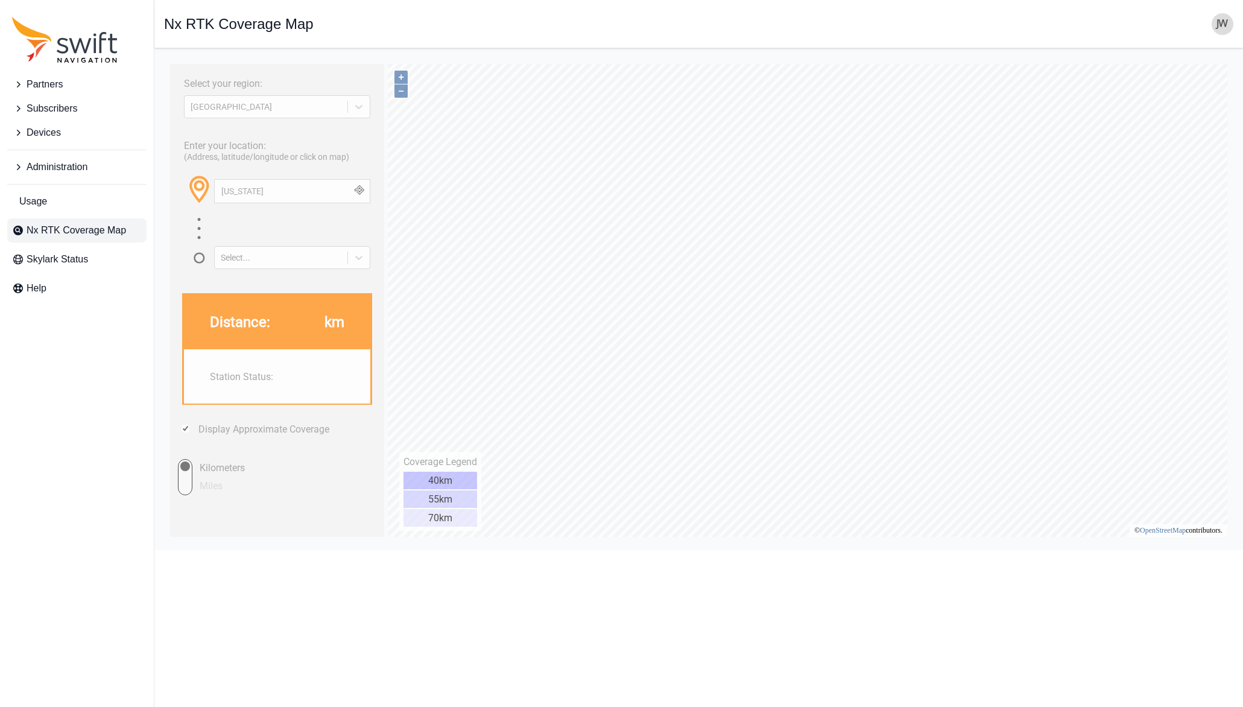
click at [361, 192] on button "button" at bounding box center [359, 191] width 20 height 23
click at [47, 84] on span "Partners" at bounding box center [45, 84] width 36 height 14
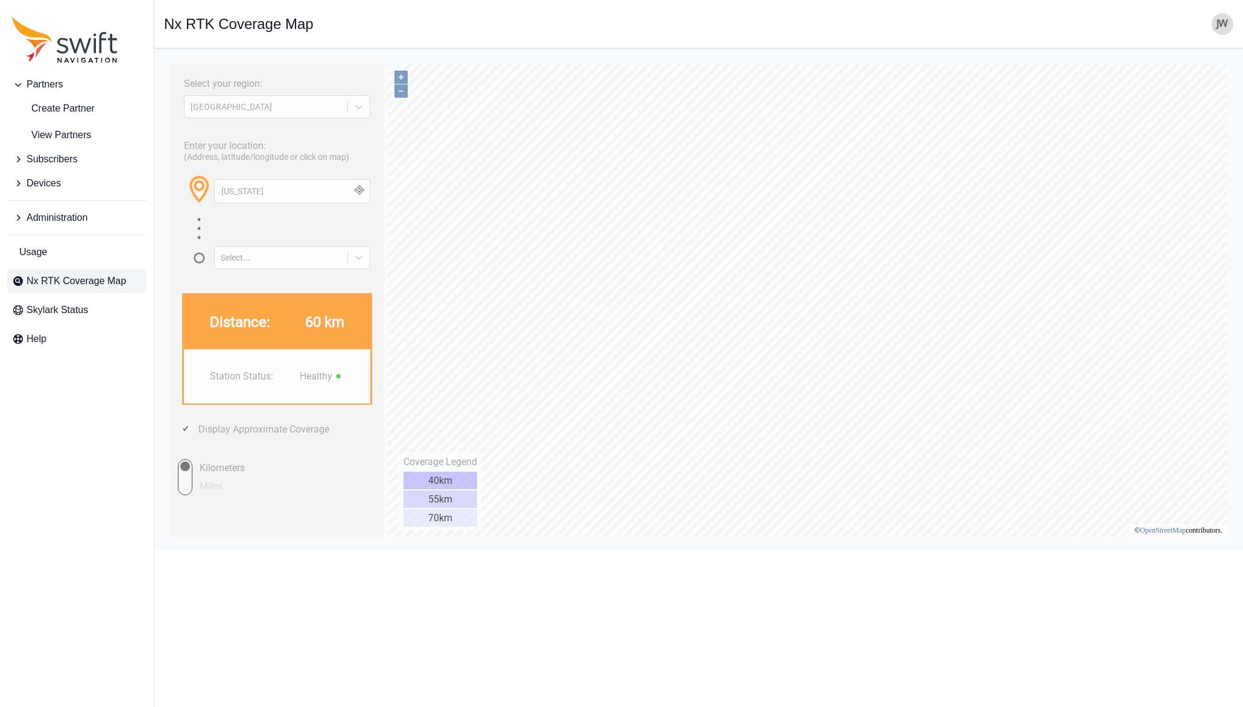
click at [47, 84] on span "Partners" at bounding box center [45, 84] width 36 height 14
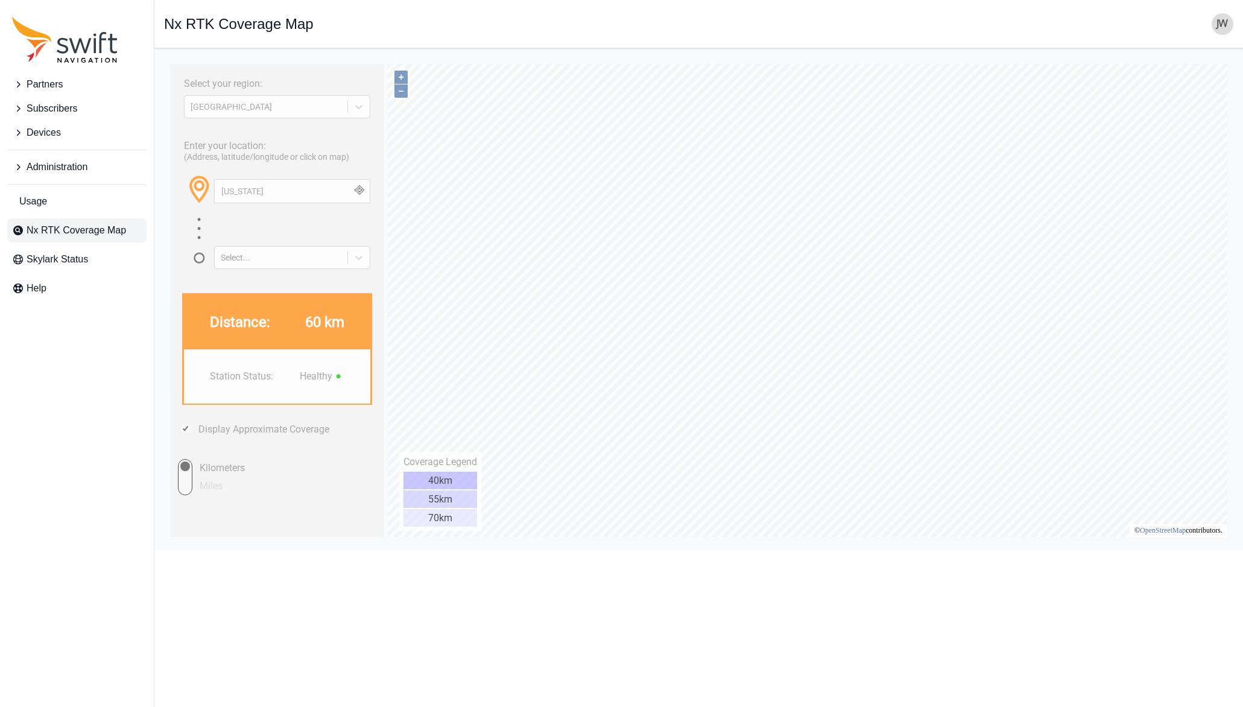
click at [55, 80] on span "Partners" at bounding box center [45, 84] width 36 height 14
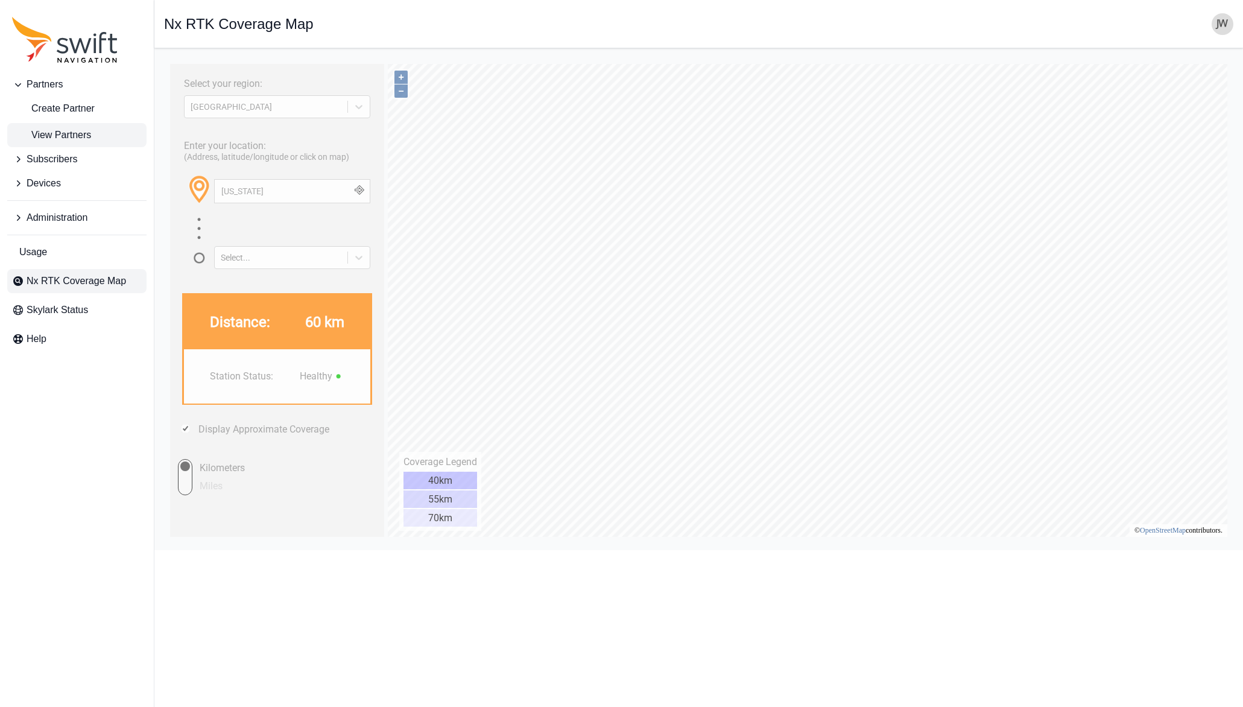
click at [55, 133] on span "View Partners" at bounding box center [51, 135] width 79 height 14
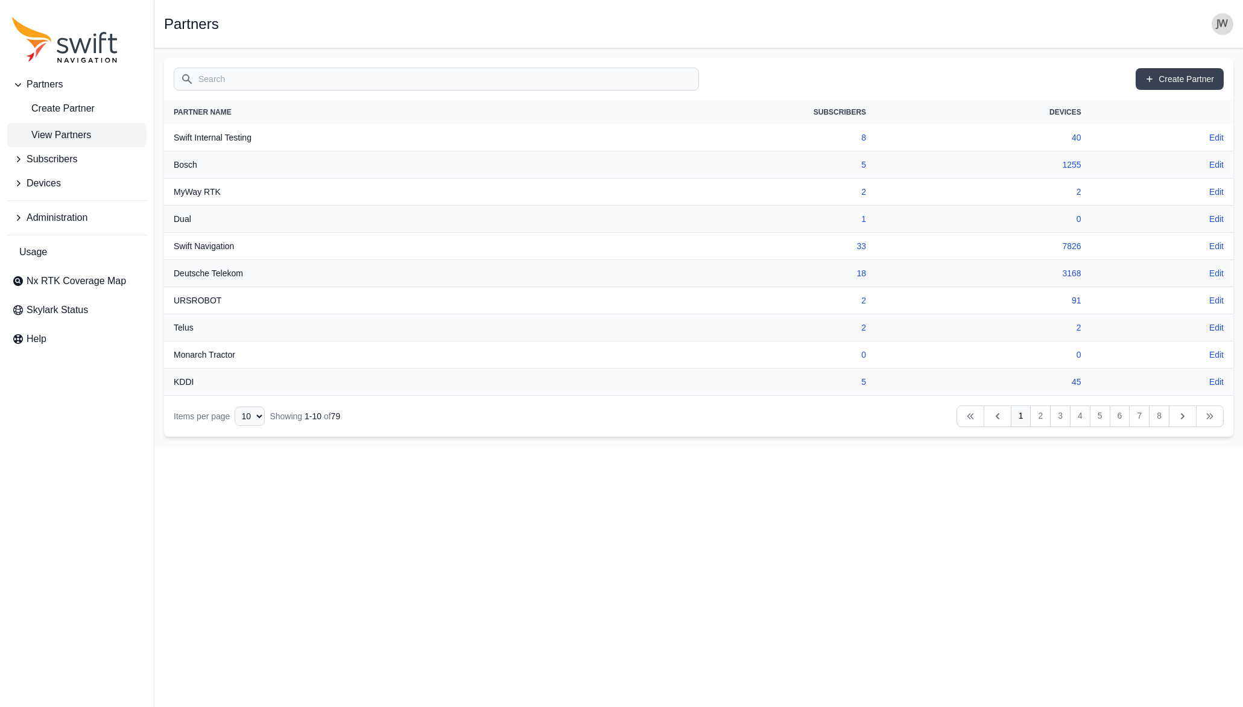
click at [441, 83] on input "Search" at bounding box center [436, 79] width 525 height 23
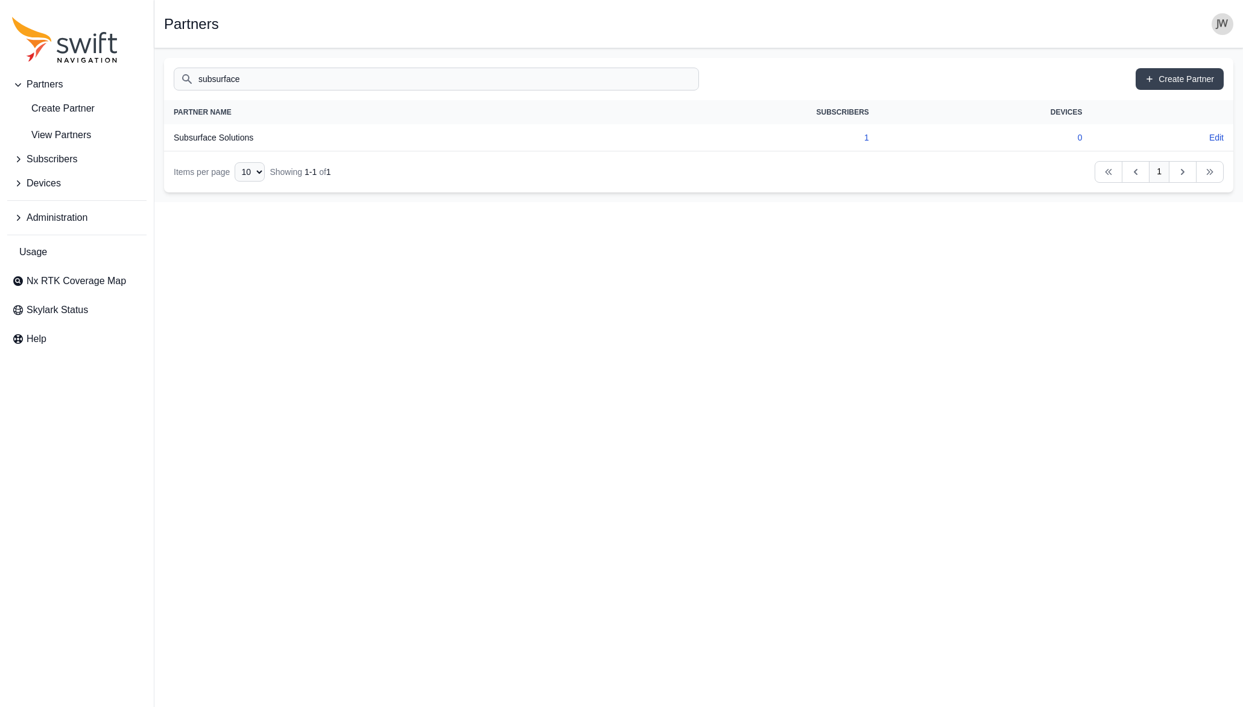
type input "subsurface"
click at [223, 141] on th "Subsurface Solutions" at bounding box center [371, 137] width 414 height 27
click at [1217, 136] on link "Edit" at bounding box center [1216, 137] width 14 height 12
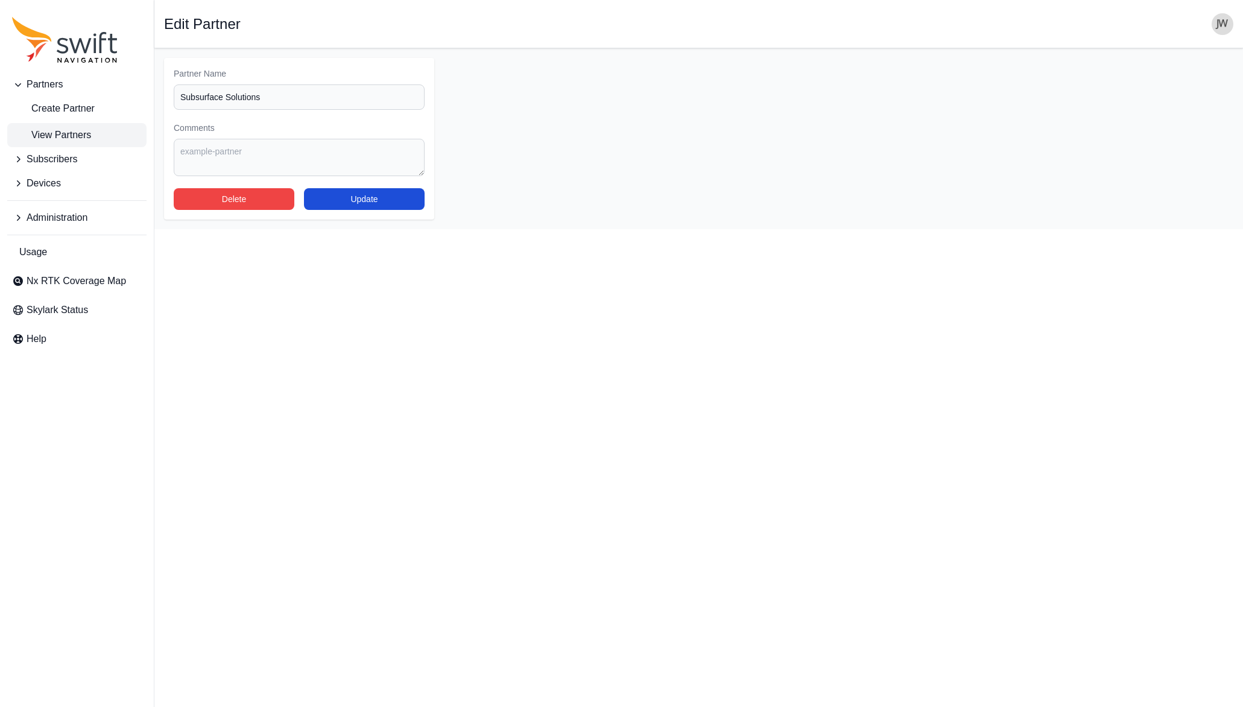
click at [51, 128] on span "View Partners" at bounding box center [51, 135] width 79 height 14
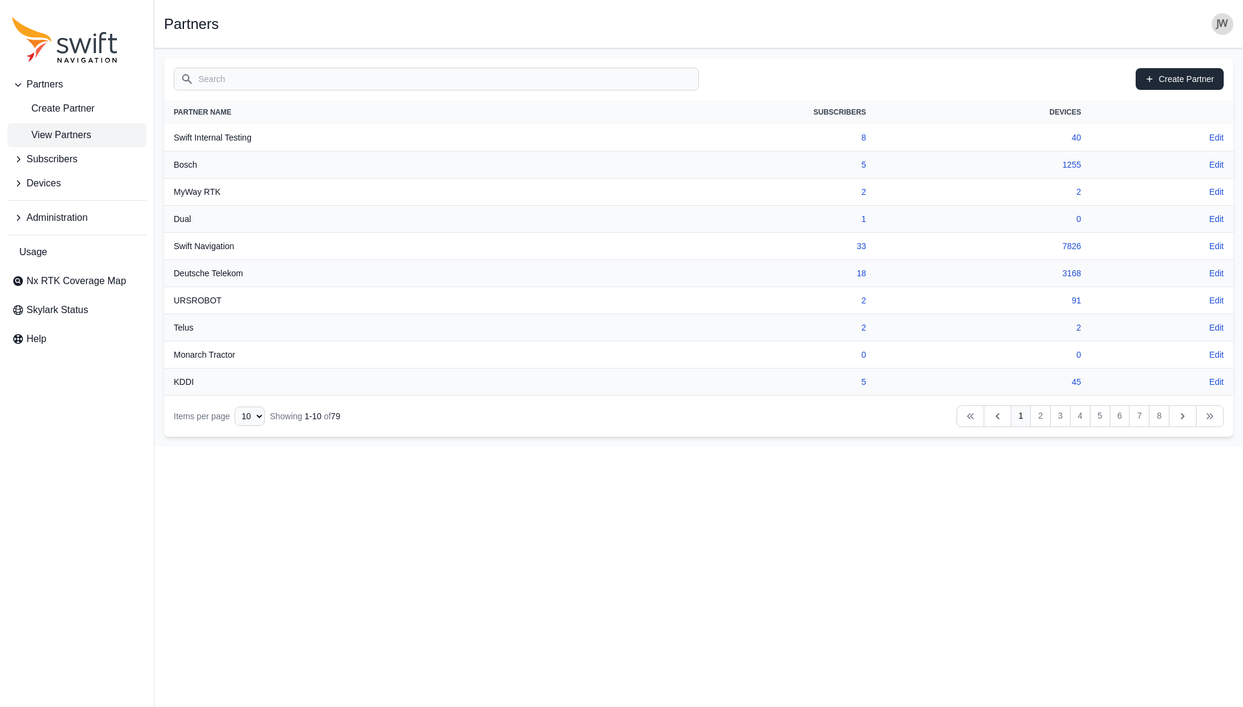
click at [1165, 78] on link "Create Partner" at bounding box center [1179, 79] width 88 height 22
click at [81, 216] on span "Administration" at bounding box center [57, 217] width 61 height 14
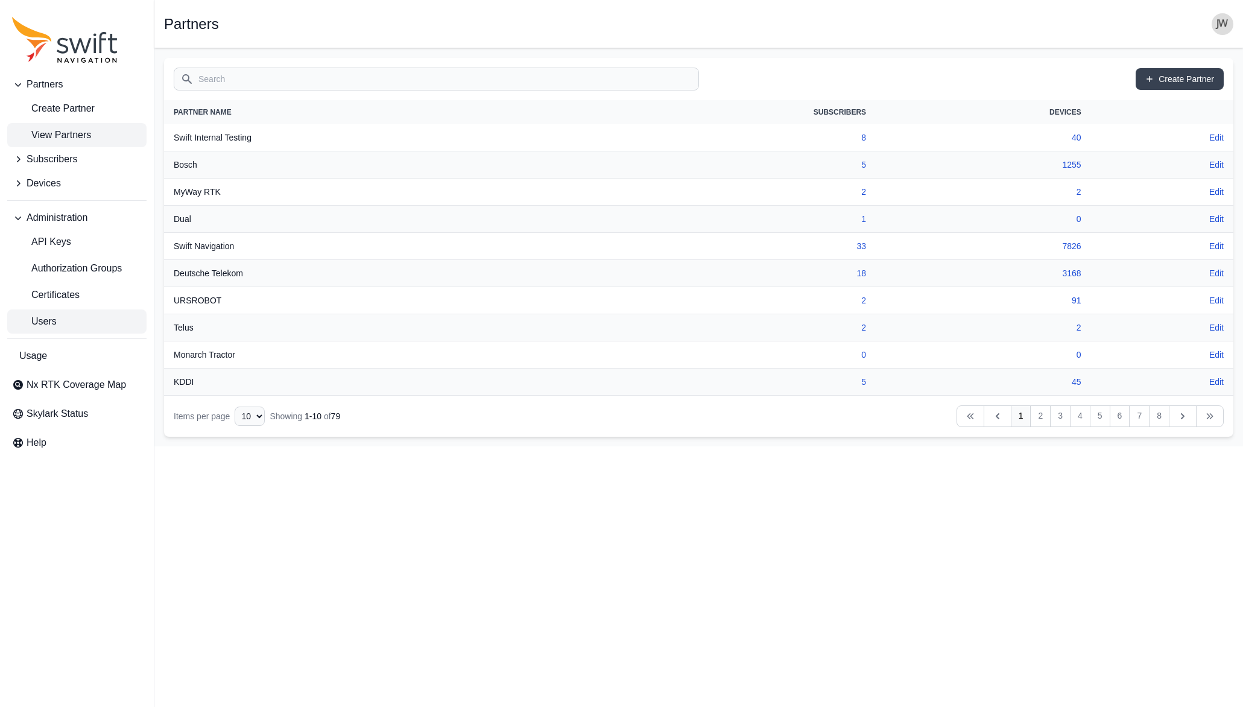
click at [45, 315] on span "Users" at bounding box center [34, 321] width 45 height 14
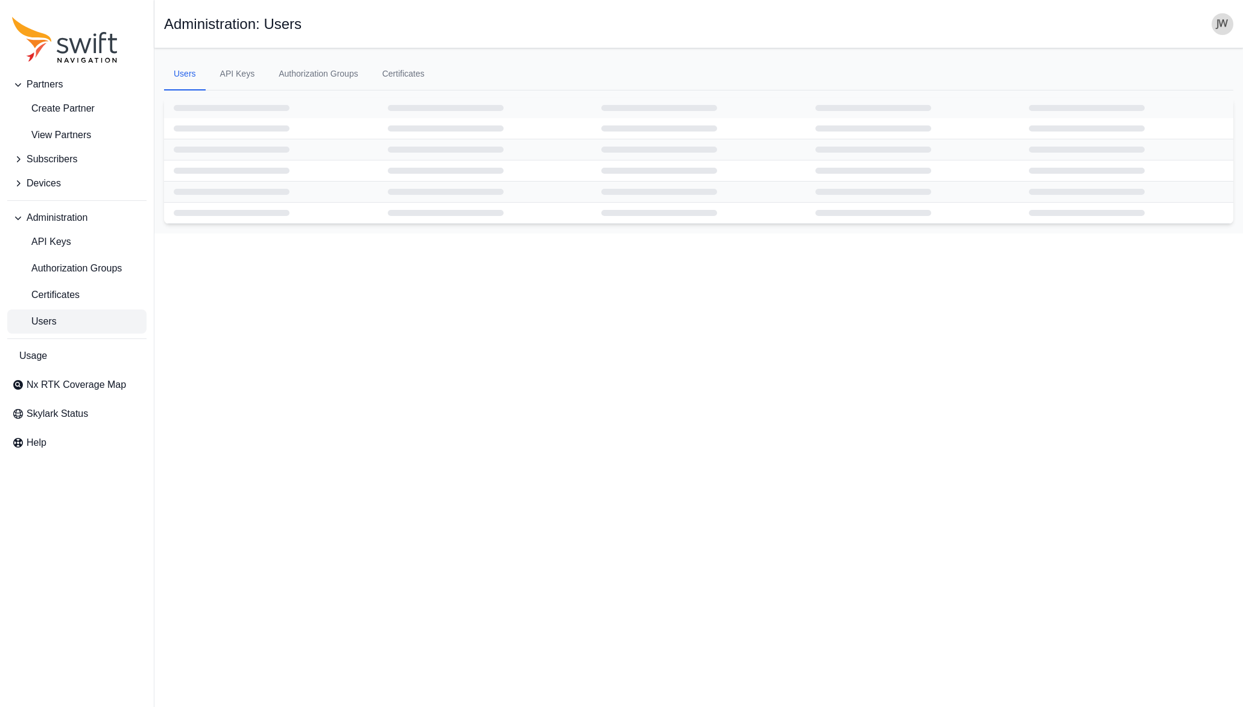
select select "ab3272ce-40d0-4c94-a524-96a758ab755c"
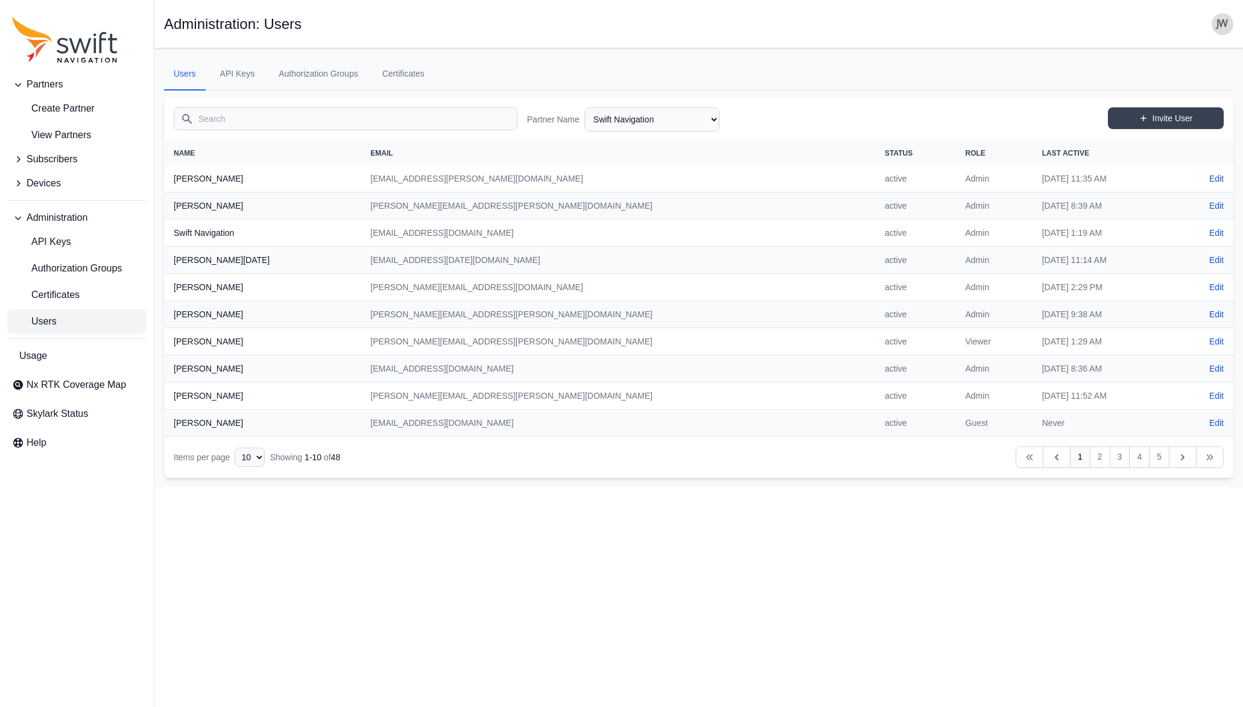
click at [249, 121] on input "Search" at bounding box center [346, 118] width 344 height 23
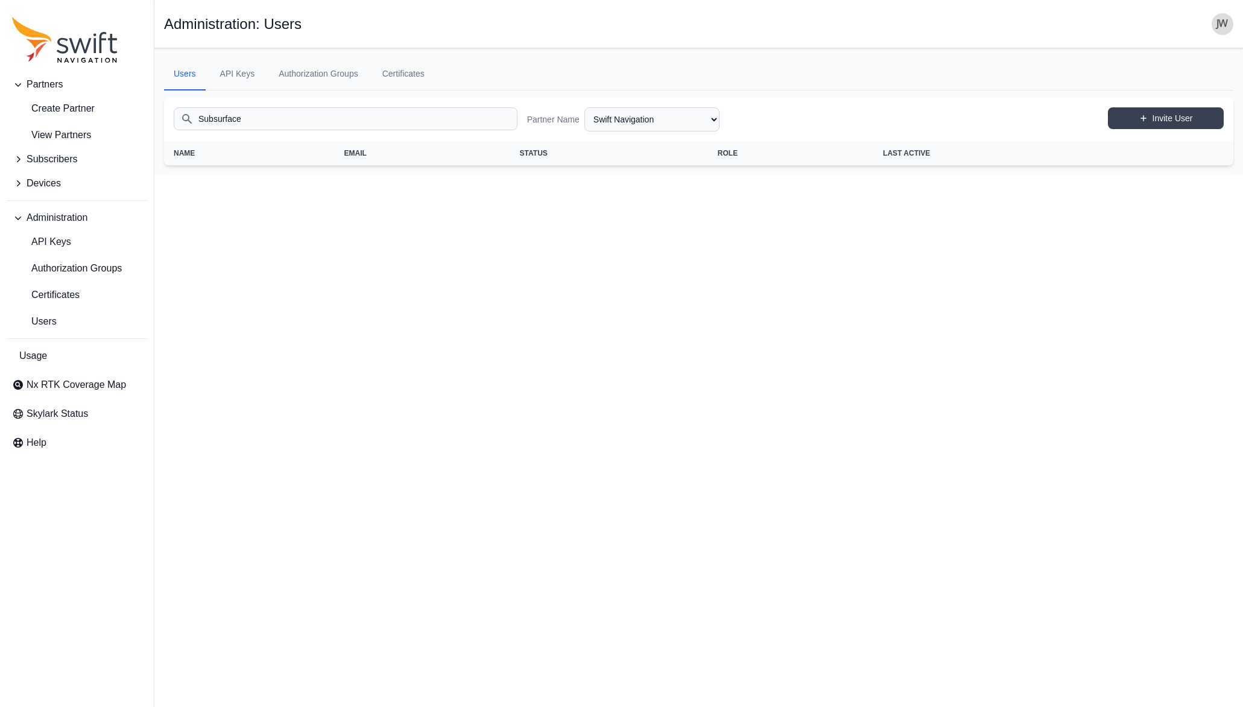
click at [330, 120] on input "Subsurface" at bounding box center [346, 118] width 344 height 23
type input "Subsurface"
select select "46c09dfa-9794-4d80-b47a-c96a9ce2e6d9"
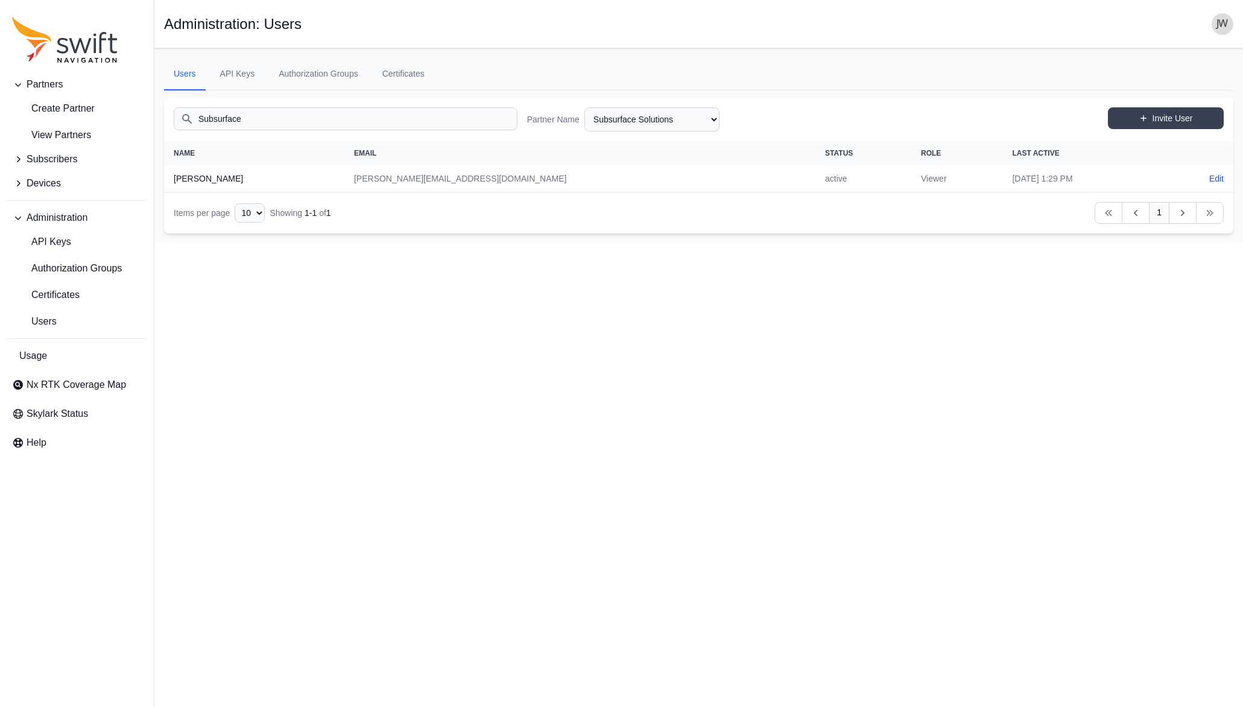
click at [211, 180] on th "Travis Beran" at bounding box center [254, 178] width 180 height 27
click at [212, 179] on th "Travis Beran" at bounding box center [254, 178] width 180 height 27
click at [1211, 176] on link "Edit" at bounding box center [1216, 178] width 14 height 12
select select "46c09dfa-9794-4d80-b47a-c96a9ce2e6d9"
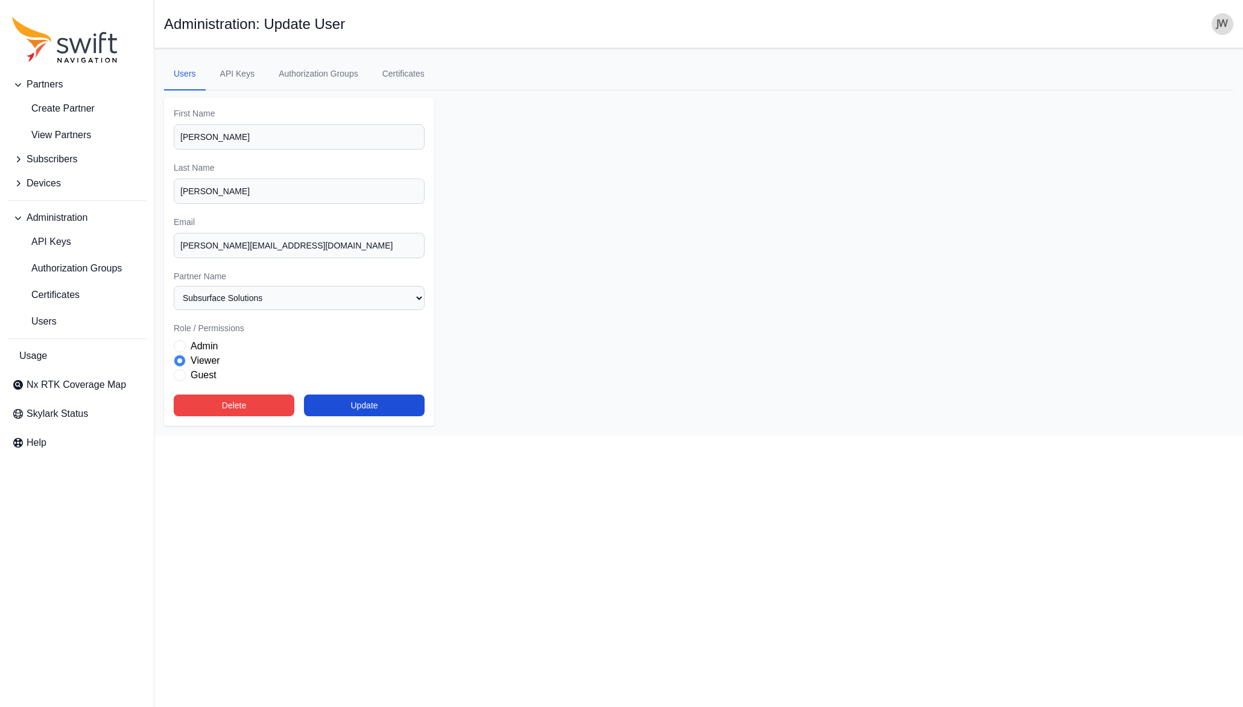
select select "46c09dfa-9794-4d80-b47a-c96a9ce2e6d9"
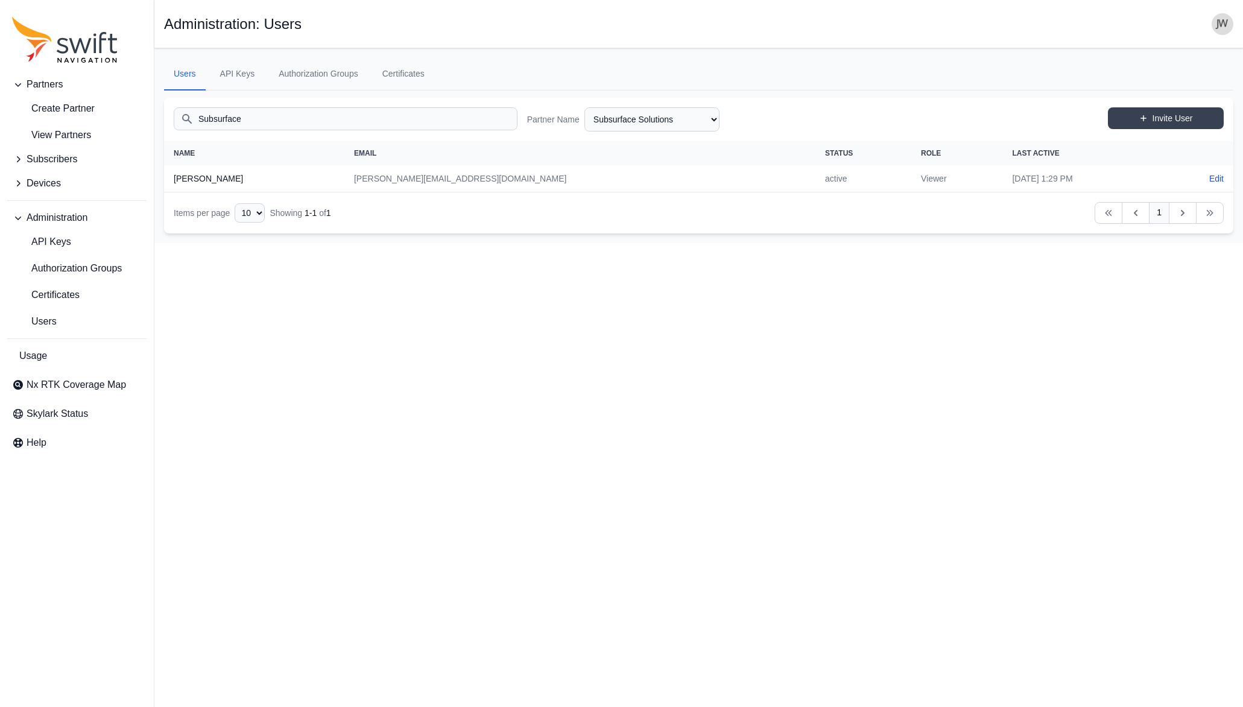
click at [1212, 170] on td "Edit" at bounding box center [1198, 178] width 69 height 27
click at [1212, 175] on link "Edit" at bounding box center [1216, 178] width 14 height 12
select select "46c09dfa-9794-4d80-b47a-c96a9ce2e6d9"
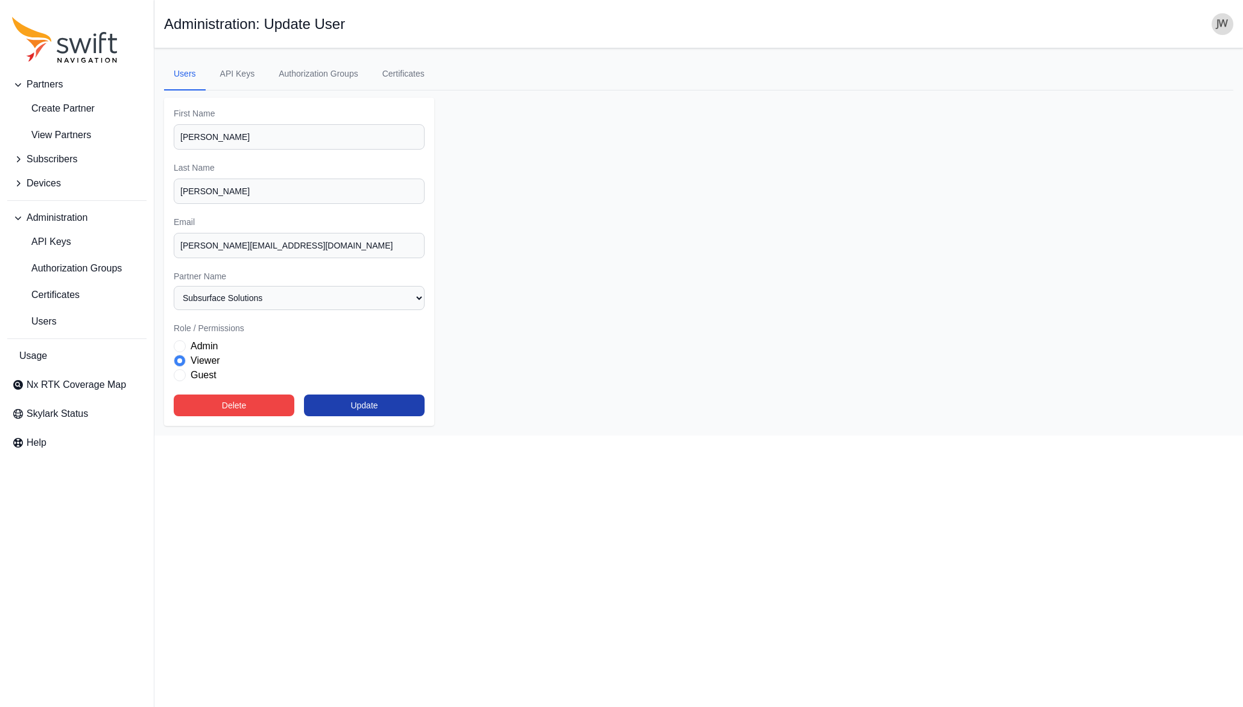
click at [386, 399] on button "Update" at bounding box center [364, 405] width 121 height 22
select select "46c09dfa-9794-4d80-b47a-c96a9ce2e6d9"
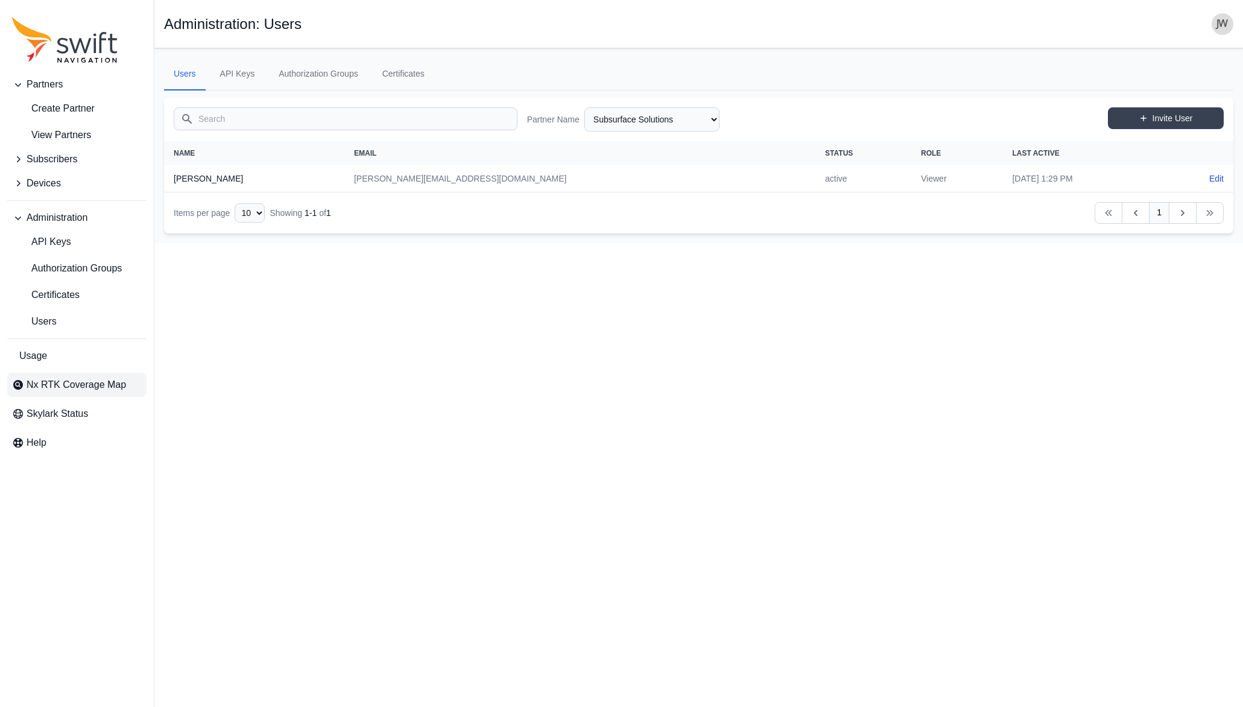
click at [54, 384] on span "Nx RTK Coverage Map" at bounding box center [76, 384] width 99 height 14
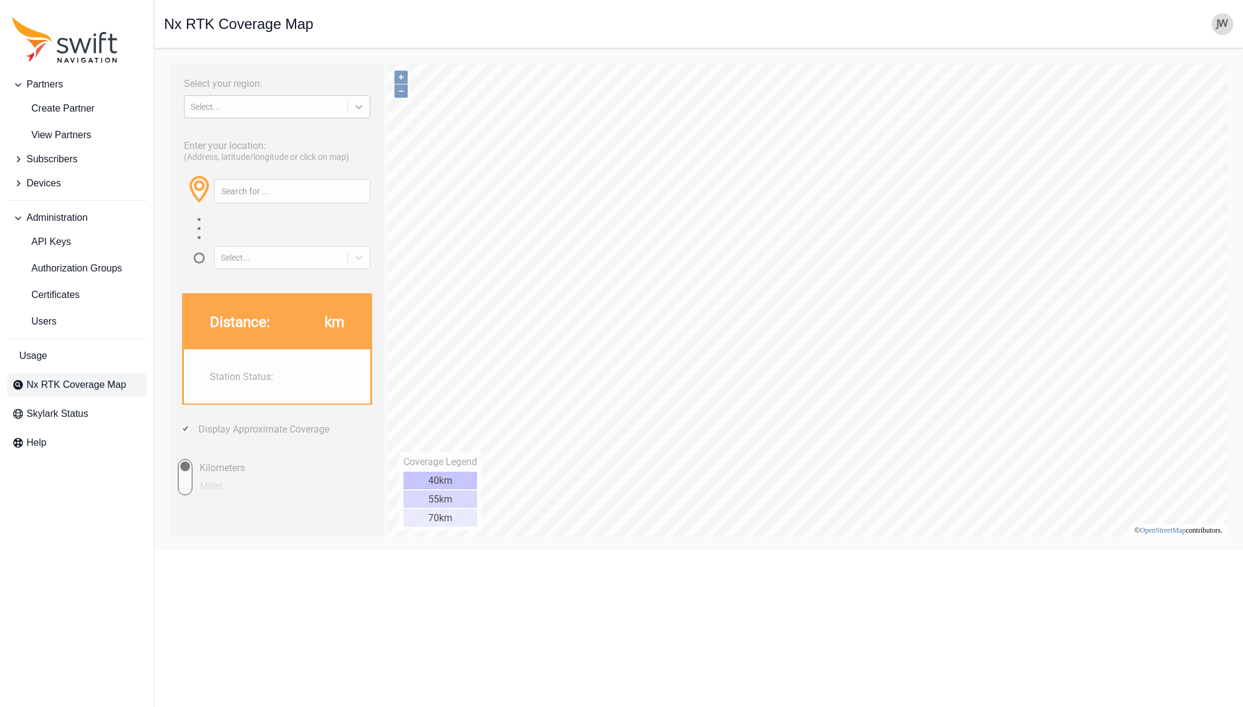
click at [362, 106] on icon at bounding box center [359, 107] width 12 height 12
click at [270, 157] on div "[GEOGRAPHIC_DATA]" at bounding box center [277, 154] width 186 height 19
